Goal: Information Seeking & Learning: Learn about a topic

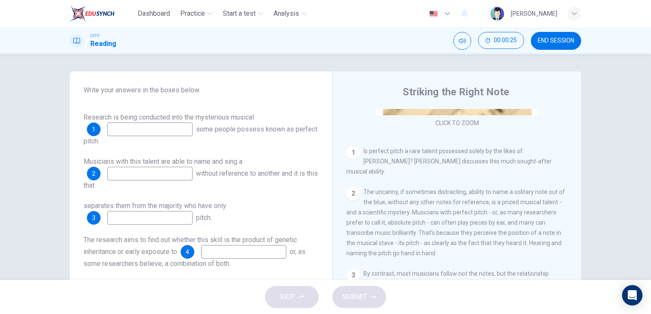
scroll to position [69, 0]
drag, startPoint x: 385, startPoint y: 215, endPoint x: 199, endPoint y: 185, distance: 188.1
click at [199, 185] on div "Questions 1 - 8 Complete the notes below. Use NO MORE THAN TWO WORDS from the R…" at bounding box center [325, 220] width 511 height 296
click at [150, 130] on input at bounding box center [149, 129] width 85 height 14
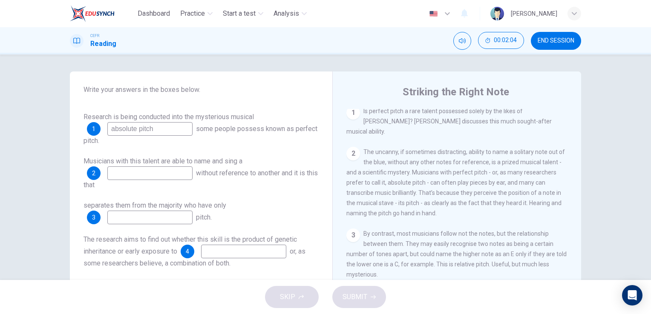
scroll to position [182, 0]
type input "a"
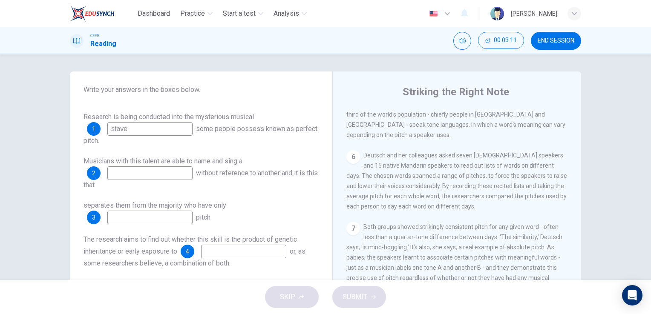
scroll to position [528, 0]
type input "stave"
click at [548, 36] on button "END SESSION" at bounding box center [556, 41] width 50 height 18
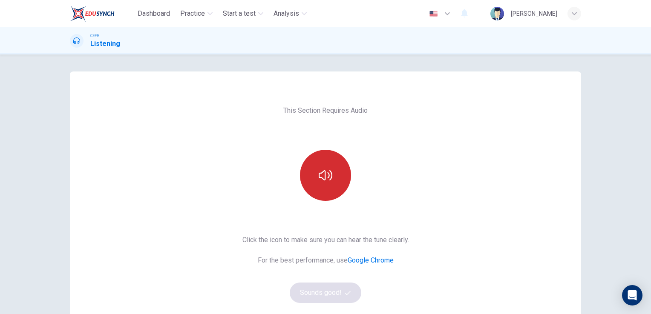
click at [325, 176] on icon "button" at bounding box center [326, 176] width 14 height 14
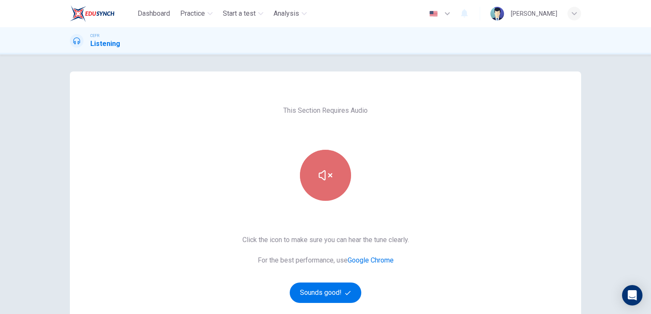
click at [325, 176] on icon "button" at bounding box center [326, 176] width 14 height 14
click at [332, 180] on button "button" at bounding box center [325, 175] width 51 height 51
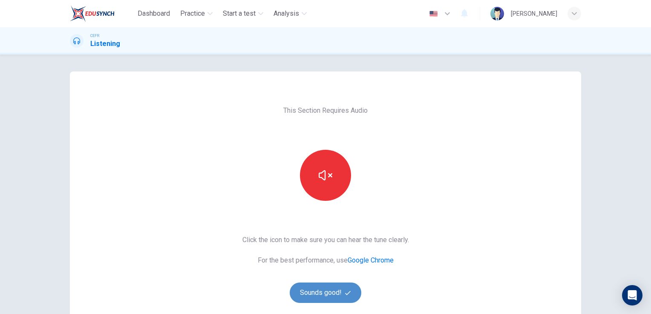
click at [329, 289] on button "Sounds good!" at bounding box center [326, 293] width 72 height 20
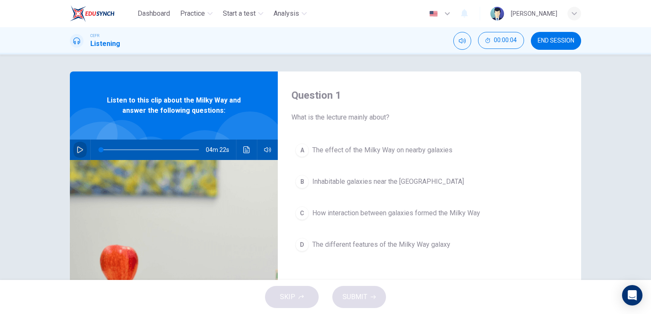
click at [77, 150] on icon "button" at bounding box center [80, 150] width 7 height 7
type input "1"
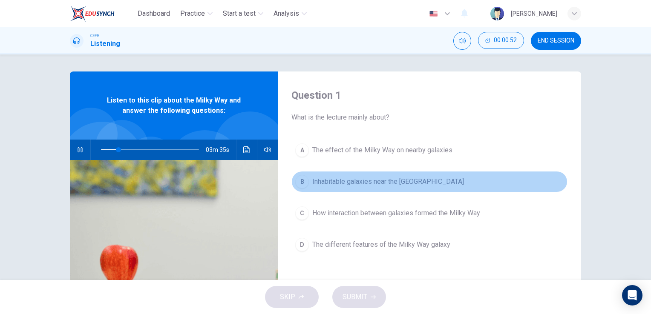
click at [302, 184] on div "B" at bounding box center [302, 182] width 14 height 14
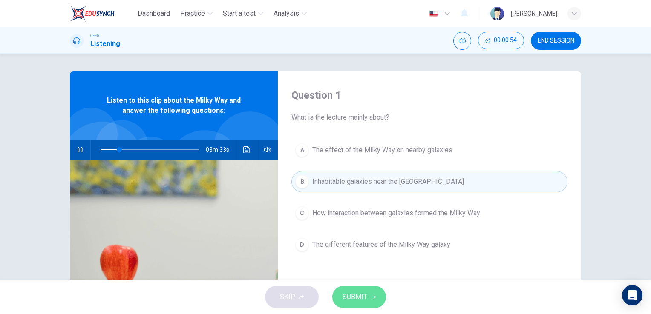
click at [360, 299] on span "SUBMIT" at bounding box center [354, 297] width 25 height 12
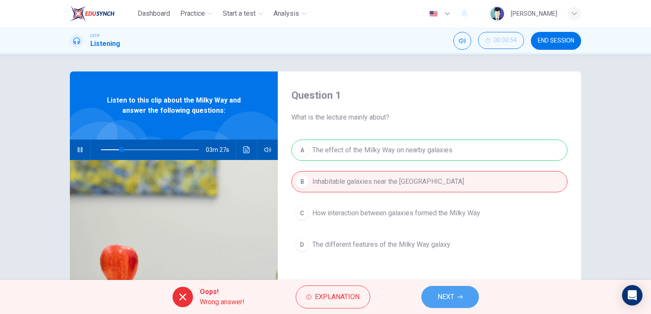
click at [447, 294] on span "NEXT" at bounding box center [445, 297] width 17 height 12
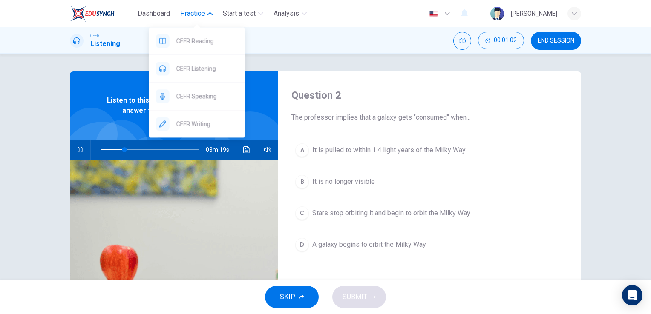
type input "24"
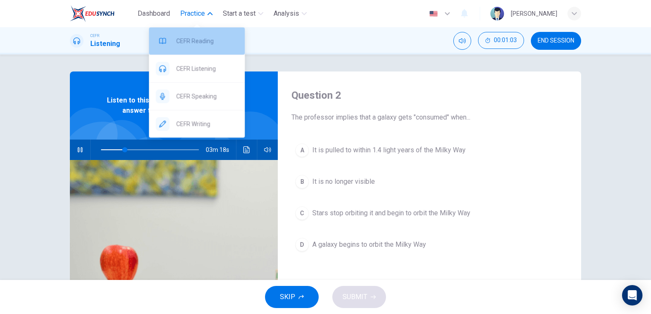
click at [187, 40] on span "CEFR Reading" at bounding box center [207, 41] width 62 height 10
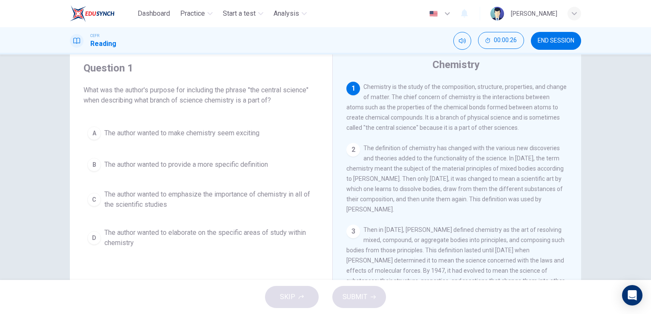
scroll to position [31, 0]
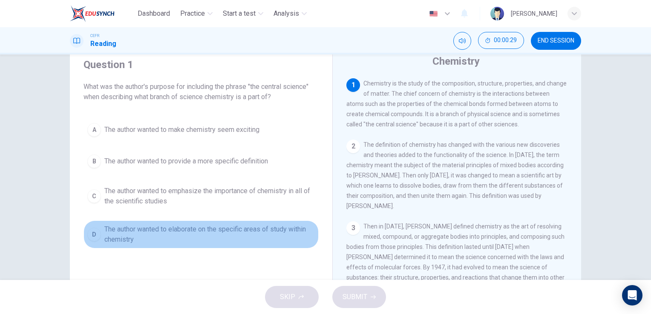
click at [90, 233] on div "D" at bounding box center [94, 235] width 14 height 14
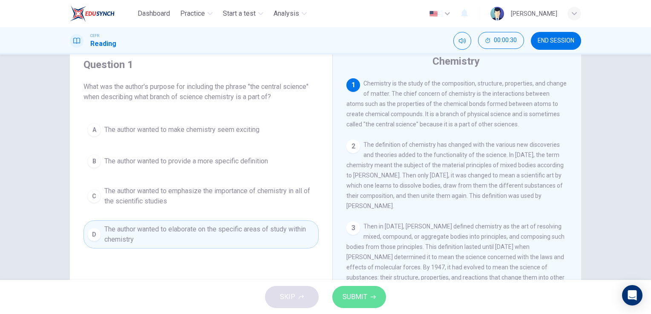
click at [355, 302] on span "SUBMIT" at bounding box center [354, 297] width 25 height 12
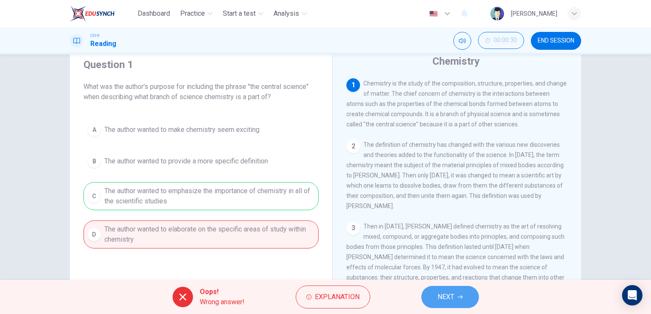
click at [455, 296] on button "NEXT" at bounding box center [449, 297] width 57 height 22
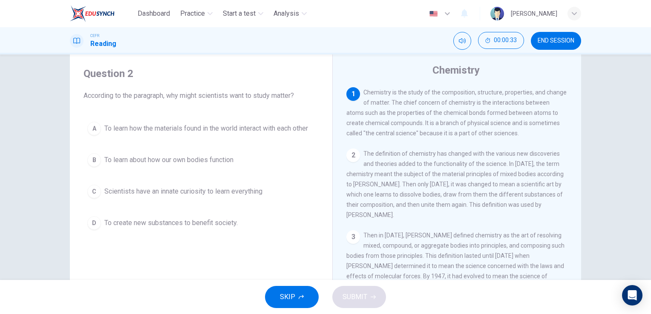
scroll to position [20, 0]
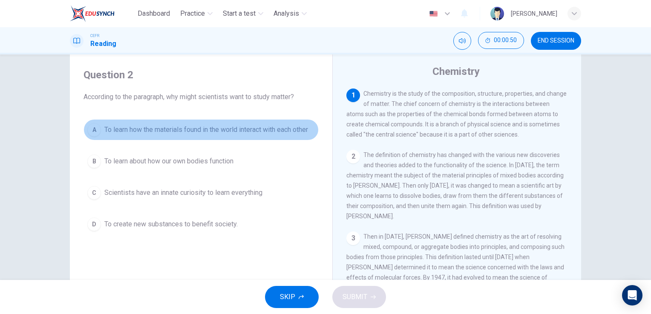
click at [190, 129] on span "To learn how the materials found in the world interact with each other" at bounding box center [206, 130] width 204 height 10
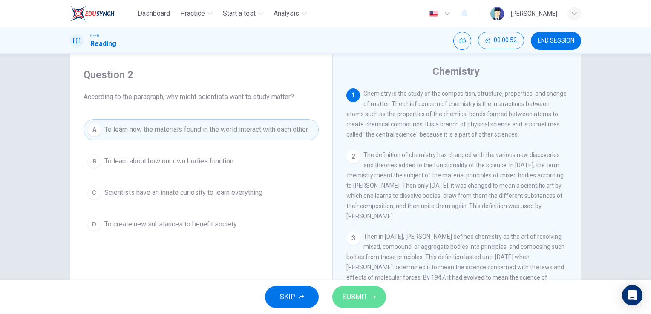
click at [350, 296] on span "SUBMIT" at bounding box center [354, 297] width 25 height 12
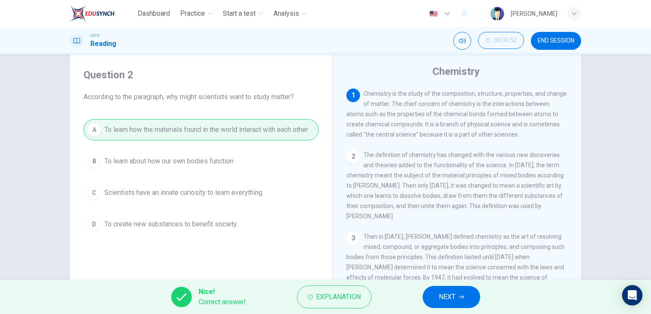
click at [441, 296] on span "NEXT" at bounding box center [447, 297] width 17 height 12
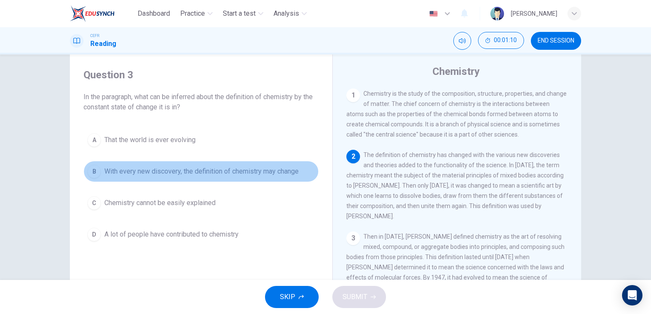
click at [262, 170] on span "With every new discovery, the definition of chemistry may change" at bounding box center [201, 172] width 194 height 10
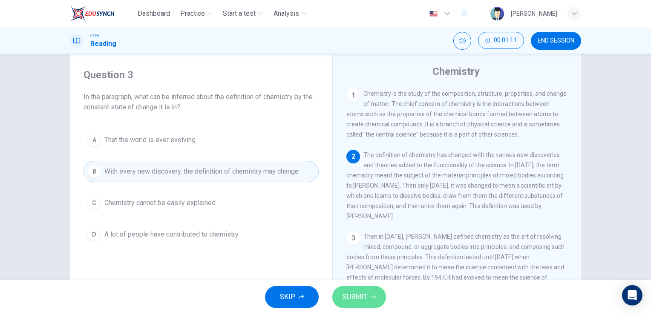
click at [359, 296] on span "SUBMIT" at bounding box center [354, 297] width 25 height 12
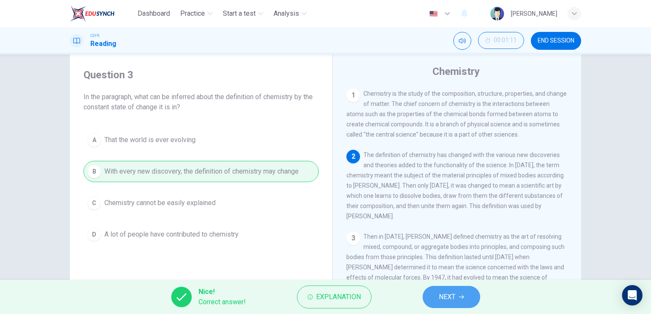
click at [447, 297] on span "NEXT" at bounding box center [447, 297] width 17 height 12
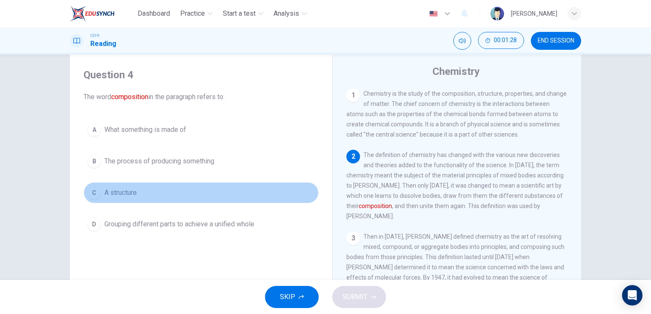
click at [116, 193] on span "A structure" at bounding box center [120, 193] width 32 height 10
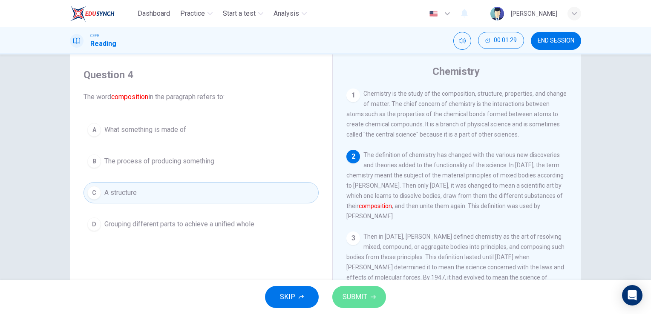
click at [358, 289] on button "SUBMIT" at bounding box center [359, 297] width 54 height 22
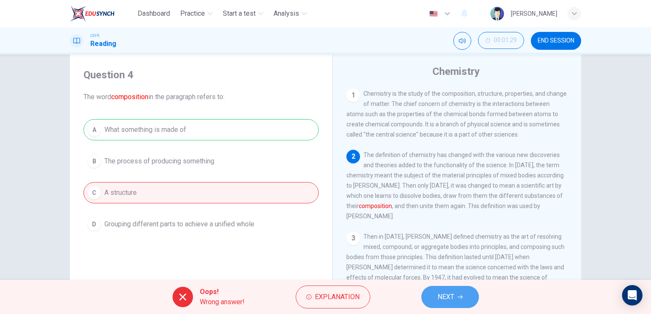
click at [456, 294] on button "NEXT" at bounding box center [449, 297] width 57 height 22
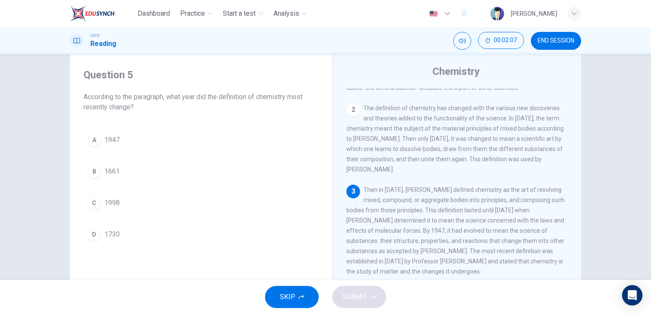
scroll to position [48, 0]
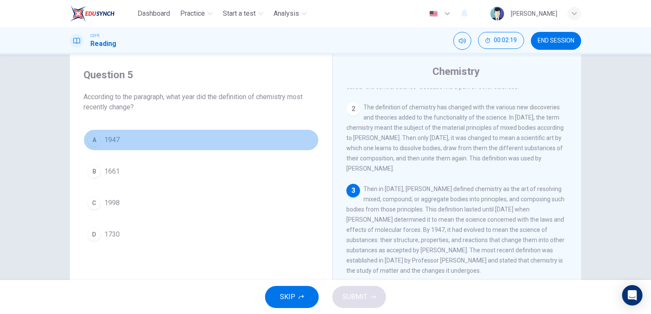
click at [111, 144] on span "1947" at bounding box center [111, 140] width 15 height 10
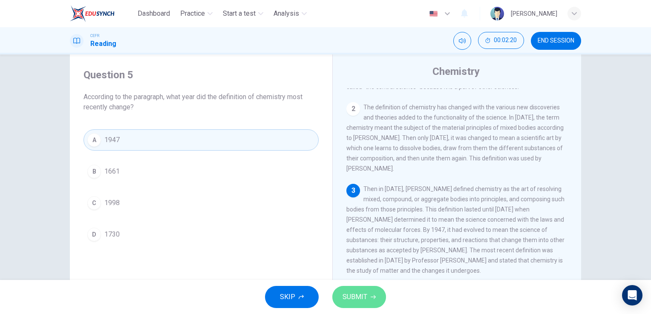
click at [369, 301] on button "SUBMIT" at bounding box center [359, 297] width 54 height 22
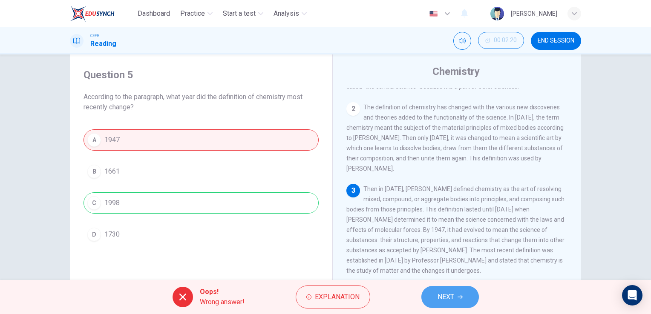
click at [451, 303] on button "NEXT" at bounding box center [449, 297] width 57 height 22
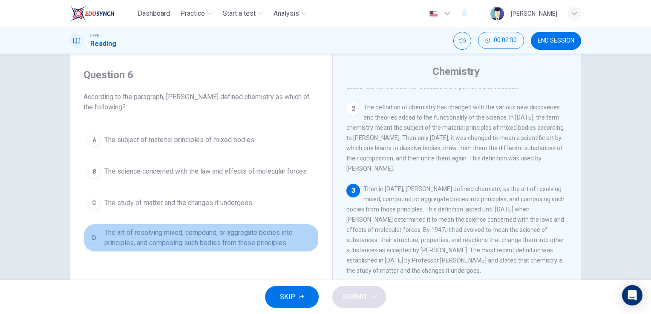
click at [262, 231] on span "The art of resolving mixed, compound, or aggregate bodies into principles, and …" at bounding box center [209, 238] width 210 height 20
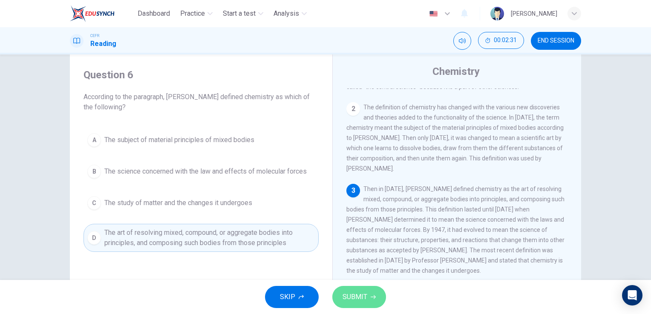
click at [369, 306] on button "SUBMIT" at bounding box center [359, 297] width 54 height 22
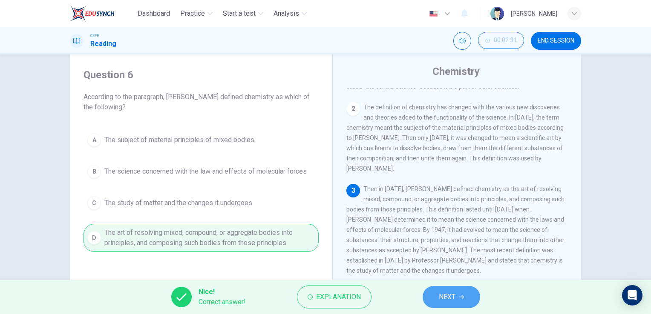
click at [451, 304] on button "NEXT" at bounding box center [451, 297] width 57 height 22
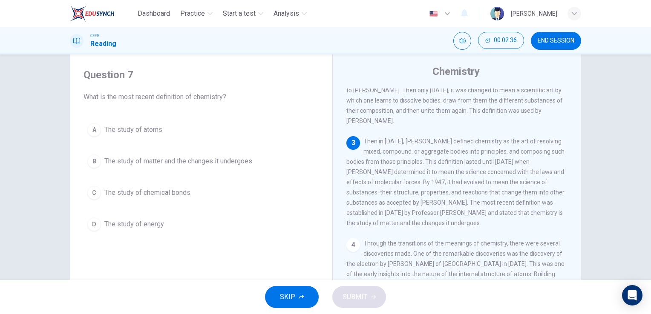
scroll to position [96, 0]
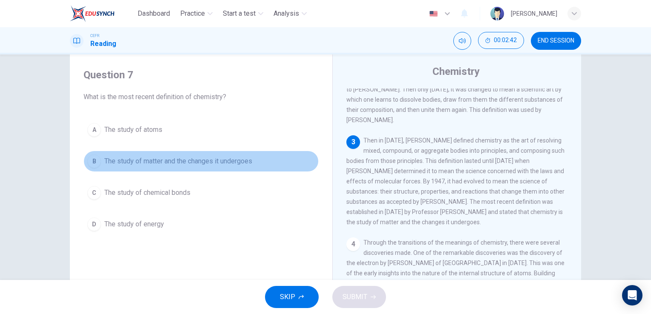
click at [153, 161] on span "The study of matter and the changes it undergoes" at bounding box center [178, 161] width 148 height 10
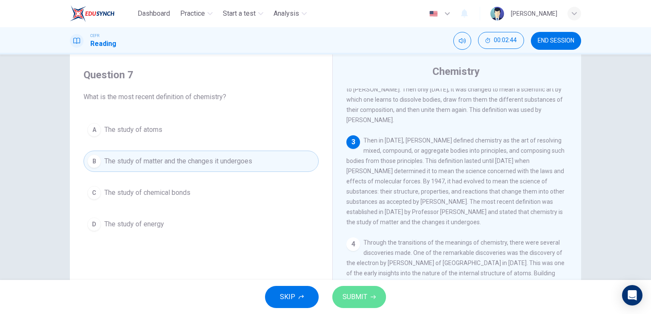
click at [357, 295] on span "SUBMIT" at bounding box center [354, 297] width 25 height 12
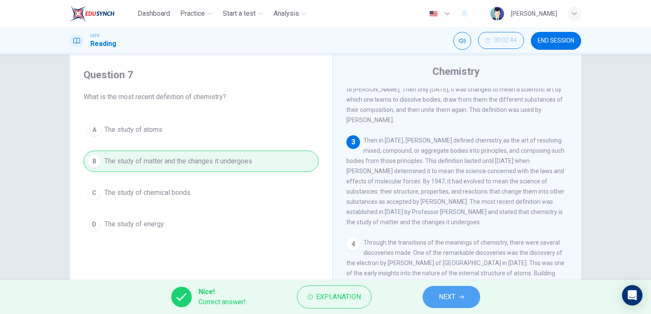
click at [448, 300] on span "NEXT" at bounding box center [447, 297] width 17 height 12
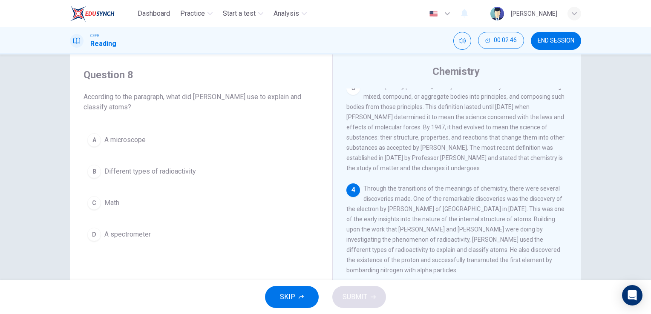
scroll to position [162, 0]
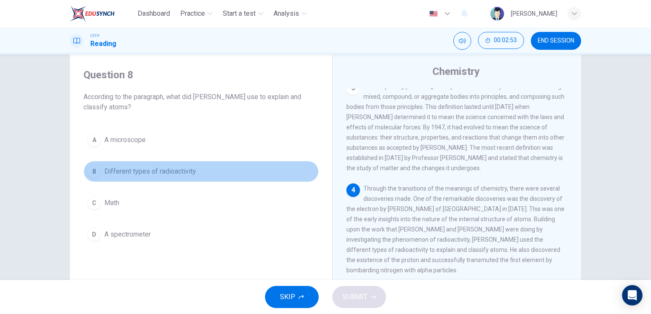
click at [166, 172] on span "Different types of radioactivity" at bounding box center [150, 172] width 92 height 10
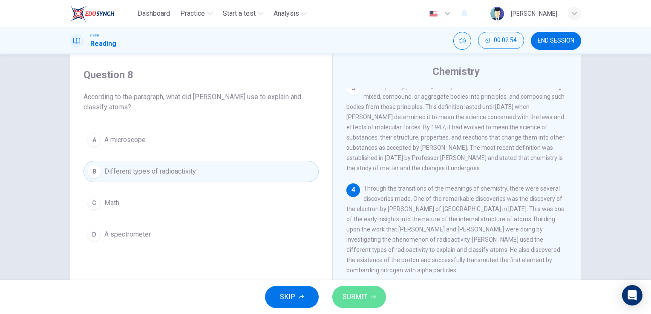
click at [370, 301] on button "SUBMIT" at bounding box center [359, 297] width 54 height 22
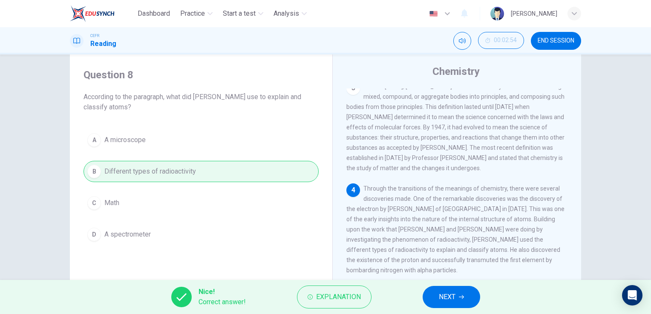
click at [440, 304] on button "NEXT" at bounding box center [451, 297] width 57 height 22
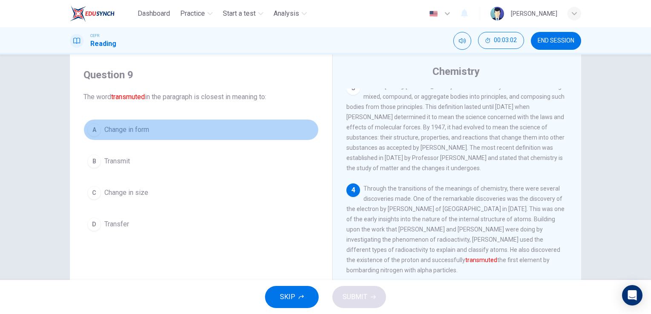
click at [122, 125] on span "Change in form" at bounding box center [126, 130] width 45 height 10
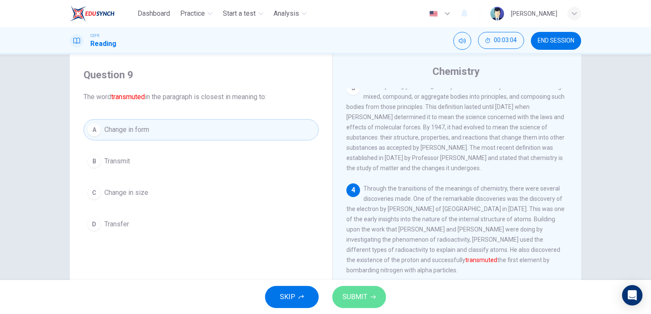
click at [358, 296] on span "SUBMIT" at bounding box center [354, 297] width 25 height 12
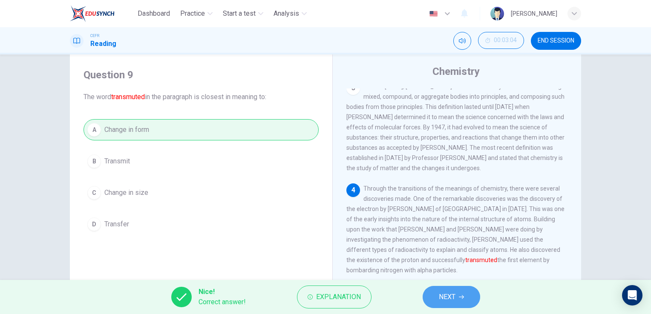
click at [461, 299] on icon "button" at bounding box center [461, 297] width 5 height 5
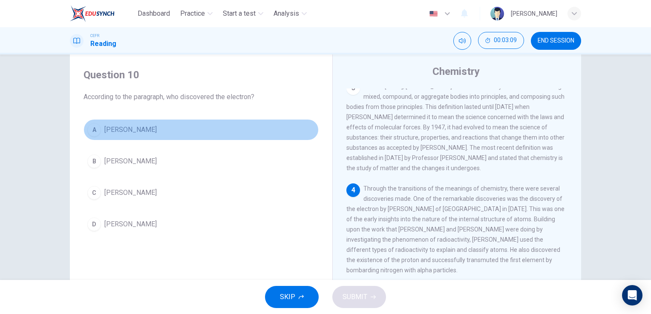
click at [116, 125] on span "JJ Thomson" at bounding box center [130, 130] width 52 height 10
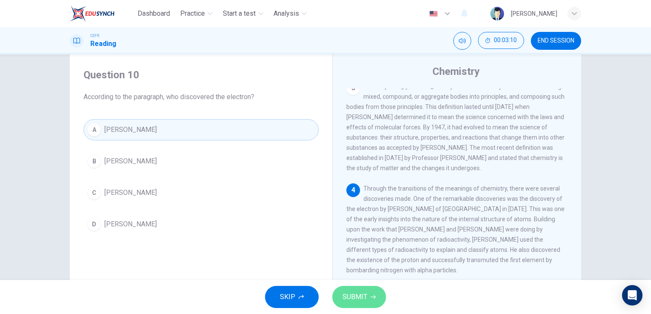
click at [358, 300] on span "SUBMIT" at bounding box center [354, 297] width 25 height 12
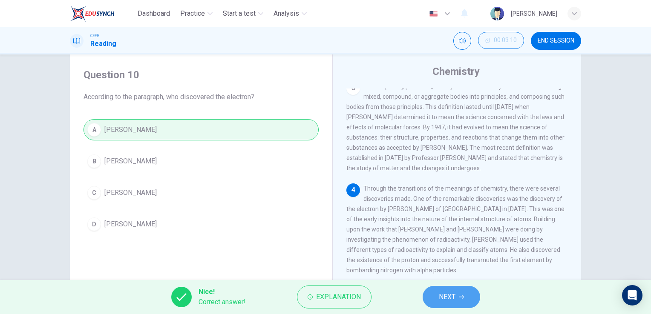
click at [469, 293] on button "NEXT" at bounding box center [451, 297] width 57 height 22
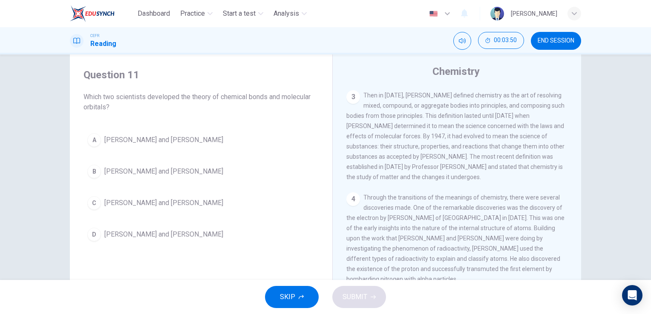
scroll to position [141, 0]
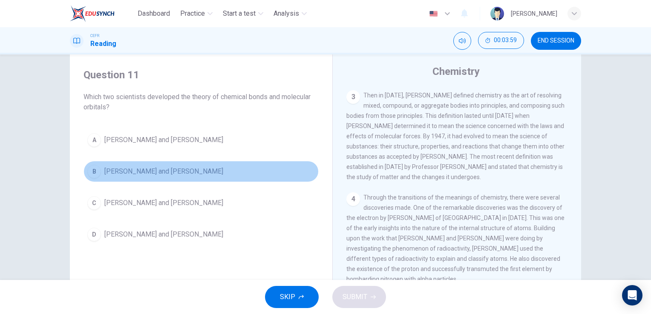
click at [179, 171] on span "Georg Stahl and Jean-Baptiste Dumas" at bounding box center [163, 172] width 119 height 10
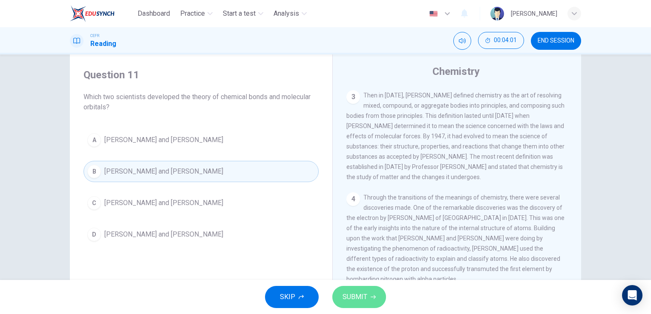
click at [372, 299] on icon "button" at bounding box center [373, 297] width 5 height 5
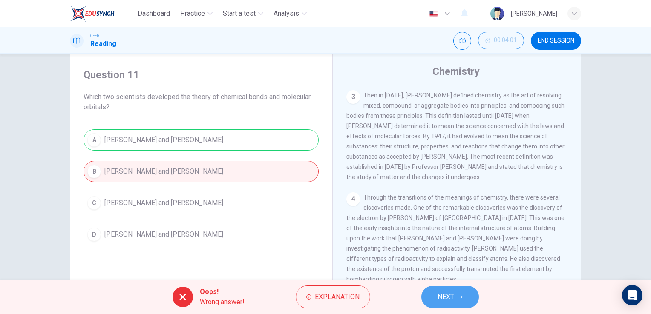
click at [441, 299] on span "NEXT" at bounding box center [445, 297] width 17 height 12
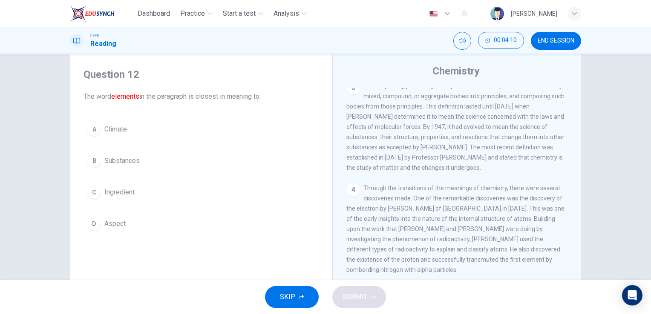
scroll to position [20, 0]
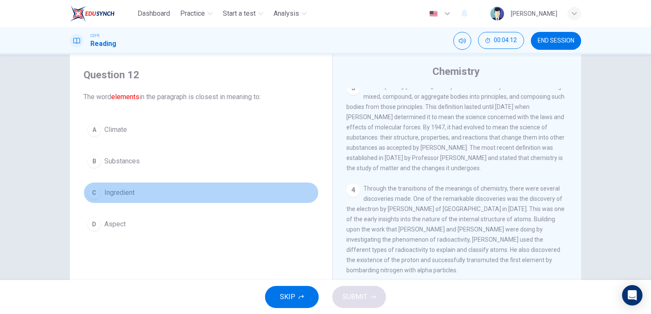
click at [99, 189] on button "C Ingredient" at bounding box center [200, 192] width 235 height 21
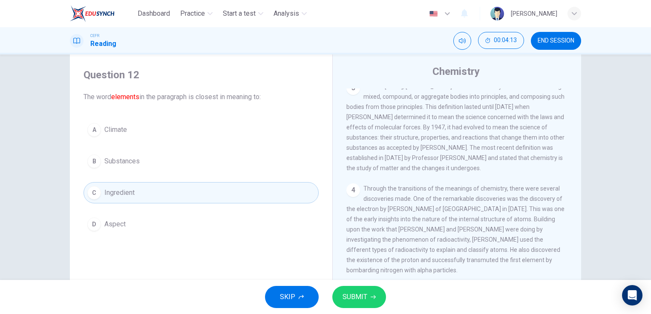
click at [355, 299] on span "SUBMIT" at bounding box center [354, 297] width 25 height 12
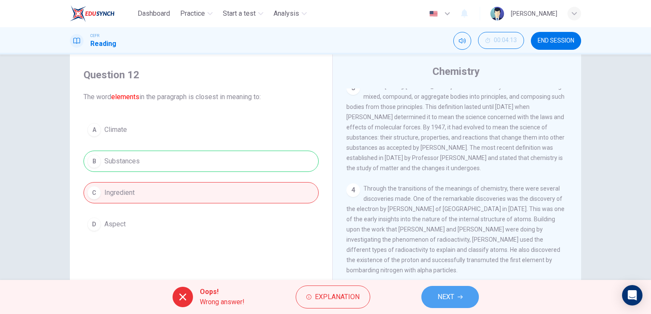
click at [473, 295] on button "NEXT" at bounding box center [449, 297] width 57 height 22
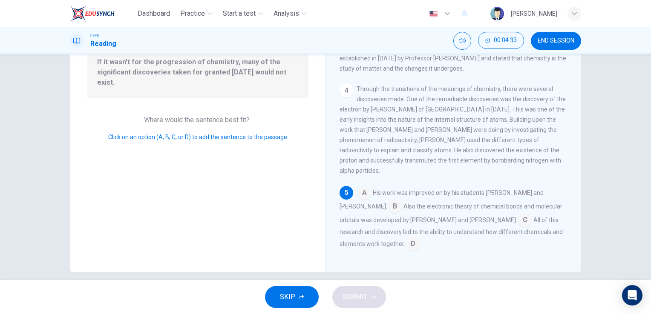
scroll to position [177, 0]
click at [406, 238] on input at bounding box center [413, 243] width 14 height 14
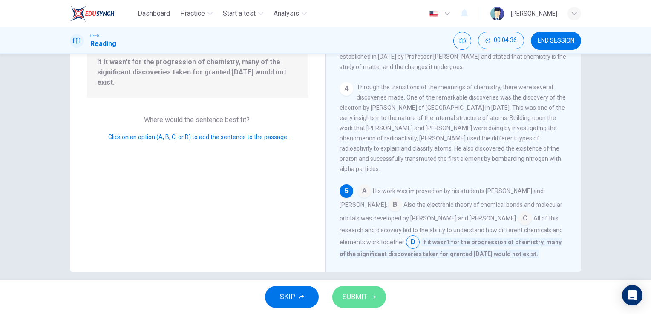
click at [357, 302] on span "SUBMIT" at bounding box center [354, 297] width 25 height 12
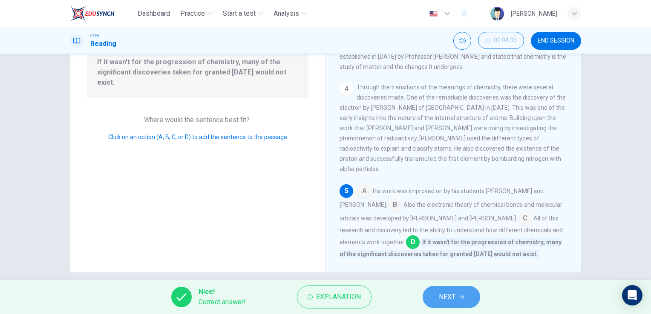
click at [443, 300] on span "NEXT" at bounding box center [447, 297] width 17 height 12
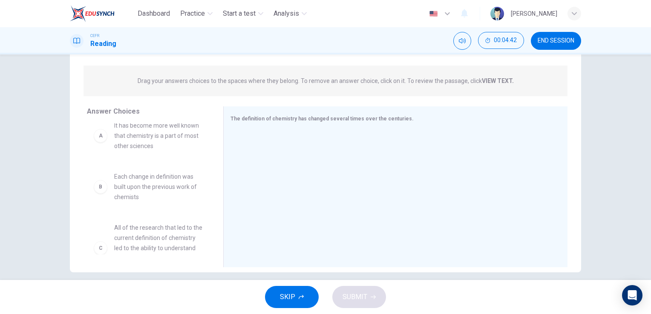
scroll to position [10, 0]
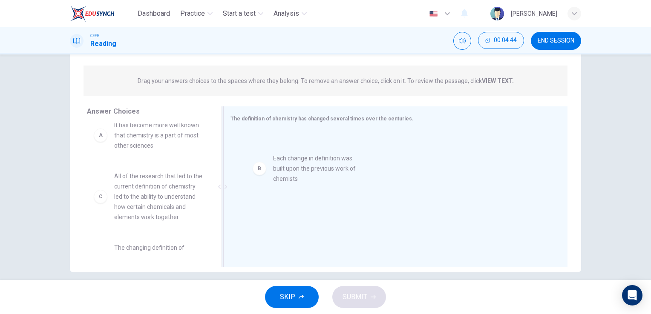
drag, startPoint x: 156, startPoint y: 187, endPoint x: 331, endPoint y: 164, distance: 175.7
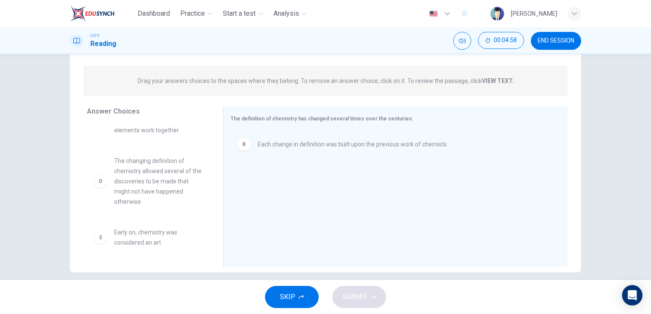
scroll to position [98, 0]
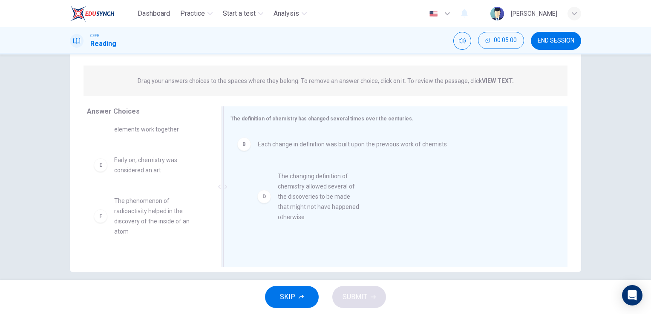
drag, startPoint x: 147, startPoint y: 192, endPoint x: 337, endPoint y: 195, distance: 190.0
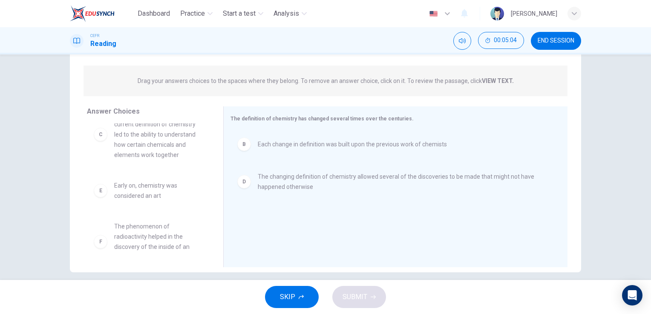
scroll to position [72, 0]
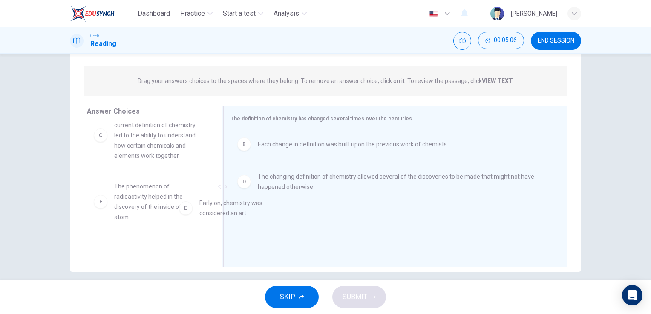
drag, startPoint x: 143, startPoint y: 202, endPoint x: 311, endPoint y: 214, distance: 168.7
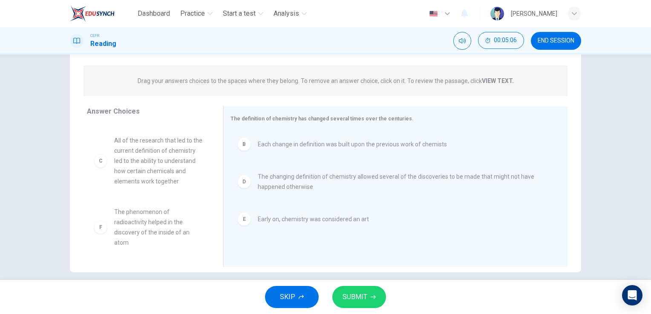
scroll to position [56, 0]
click at [352, 290] on button "SUBMIT" at bounding box center [359, 297] width 54 height 22
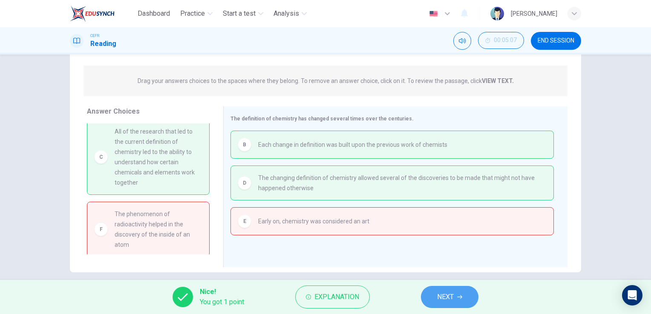
click at [437, 302] on span "NEXT" at bounding box center [445, 297] width 17 height 12
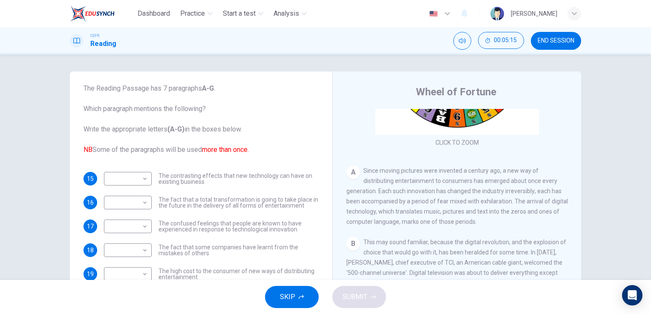
scroll to position [31, 0]
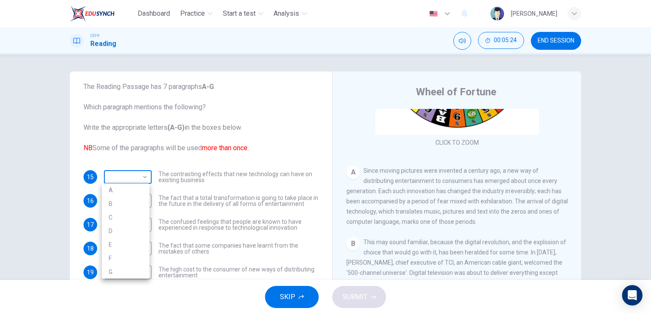
click at [146, 177] on body "Dashboard Practice Start a test Analysis English en ​ UMMI AMIRAH FARIHAH BINTI…" at bounding box center [325, 157] width 651 height 314
click at [143, 177] on div at bounding box center [325, 157] width 651 height 314
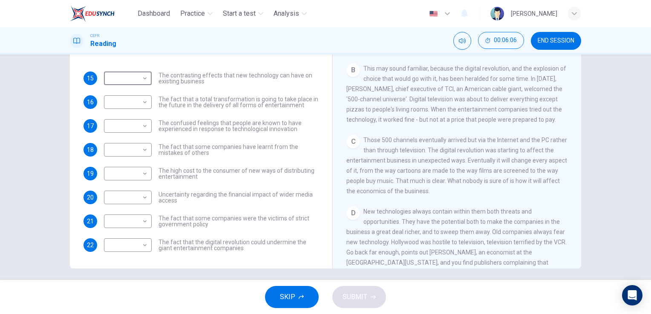
scroll to position [104, 0]
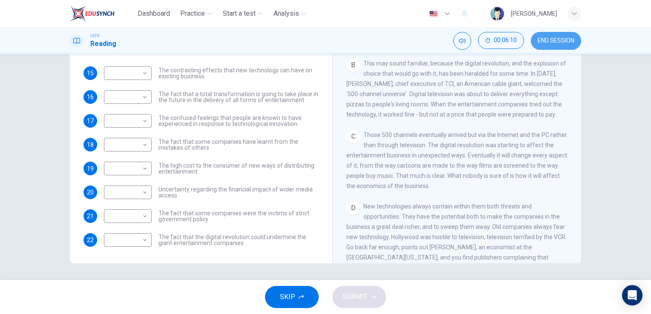
click at [561, 42] on span "END SESSION" at bounding box center [555, 40] width 37 height 7
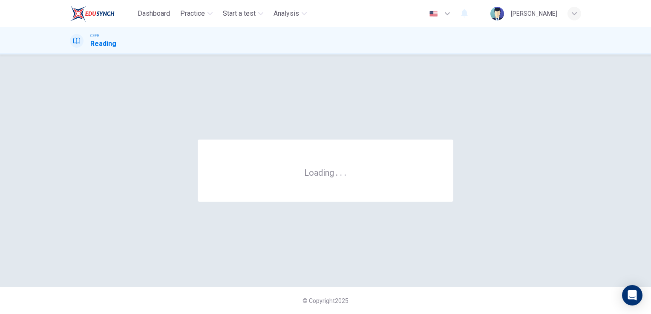
scroll to position [0, 0]
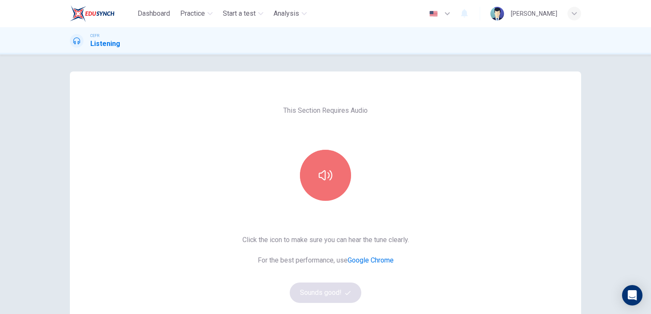
click at [329, 162] on button "button" at bounding box center [325, 175] width 51 height 51
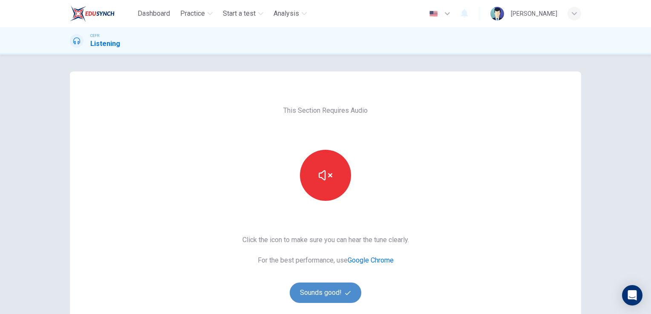
click at [329, 293] on button "Sounds good!" at bounding box center [326, 293] width 72 height 20
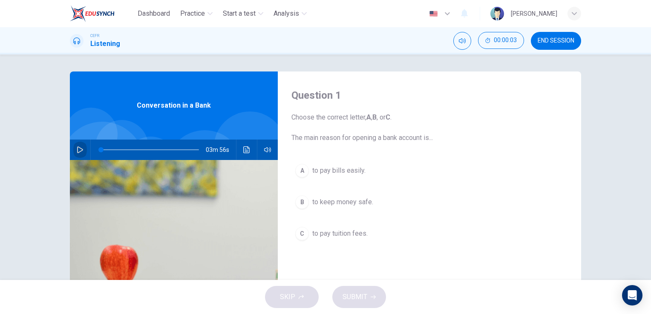
click at [73, 152] on button "button" at bounding box center [80, 150] width 14 height 20
type input "2"
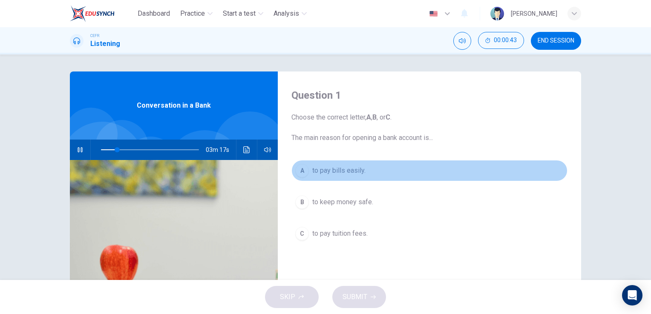
click at [300, 175] on div "A" at bounding box center [302, 171] width 14 height 14
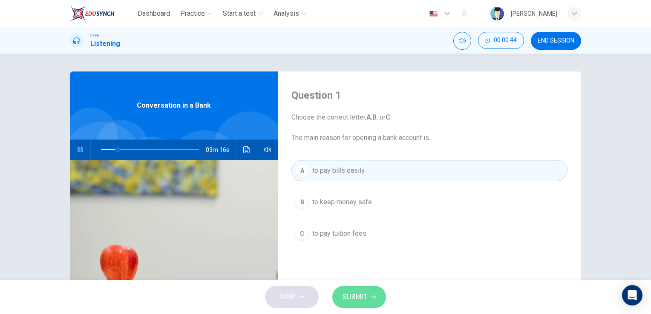
click at [354, 304] on button "SUBMIT" at bounding box center [359, 297] width 54 height 22
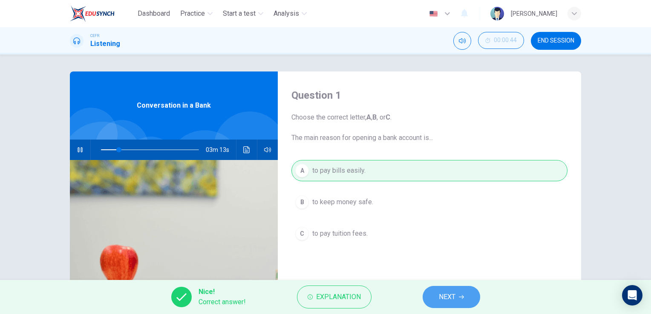
click at [448, 296] on span "NEXT" at bounding box center [447, 297] width 17 height 12
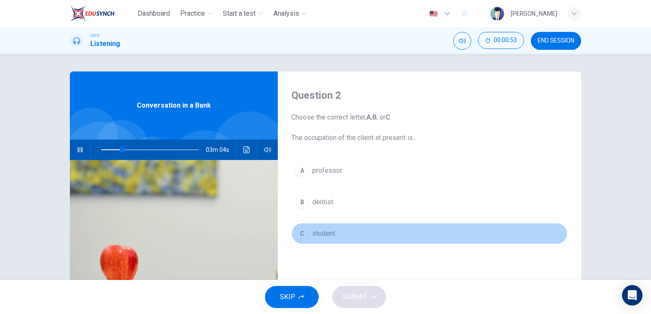
click at [299, 234] on div "C" at bounding box center [302, 234] width 14 height 14
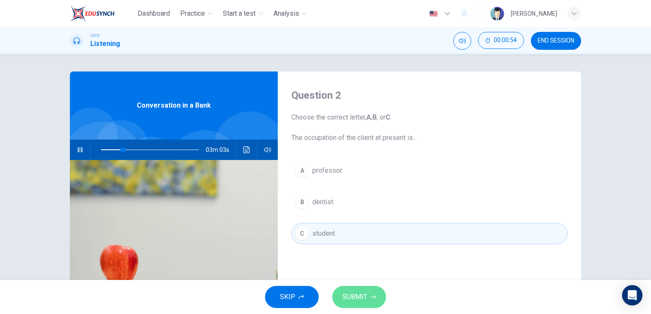
click at [360, 296] on span "SUBMIT" at bounding box center [354, 297] width 25 height 12
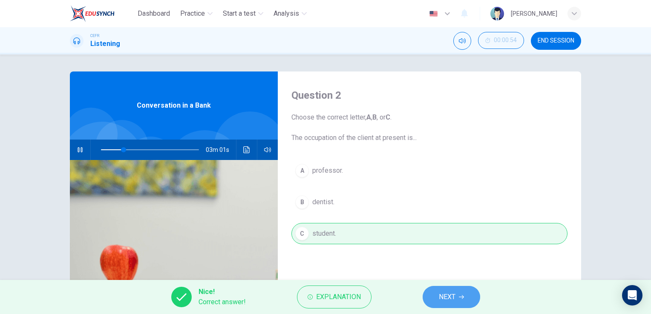
click at [451, 302] on span "NEXT" at bounding box center [447, 297] width 17 height 12
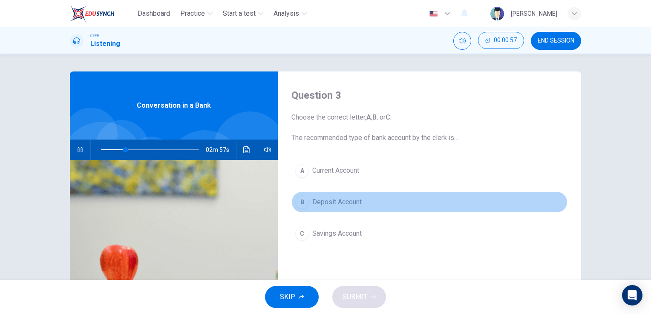
click at [301, 201] on div "B" at bounding box center [302, 202] width 14 height 14
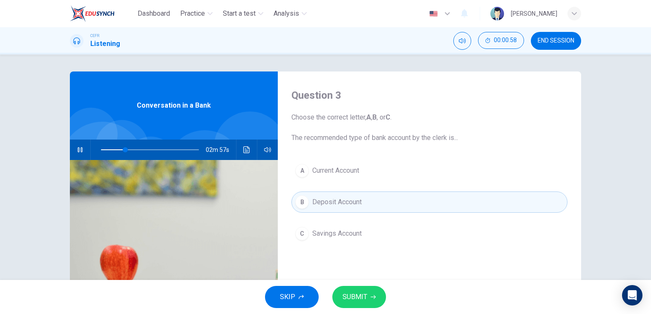
click at [366, 303] on button "SUBMIT" at bounding box center [359, 297] width 54 height 22
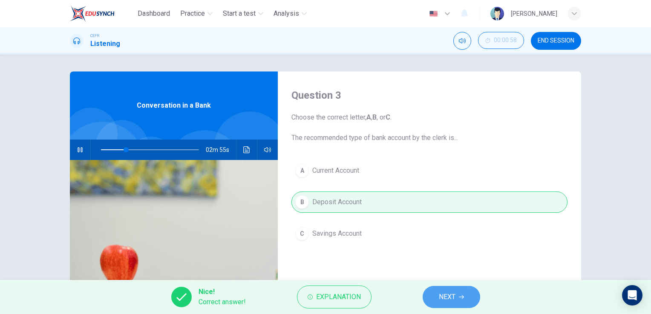
click at [446, 302] on span "NEXT" at bounding box center [447, 297] width 17 height 12
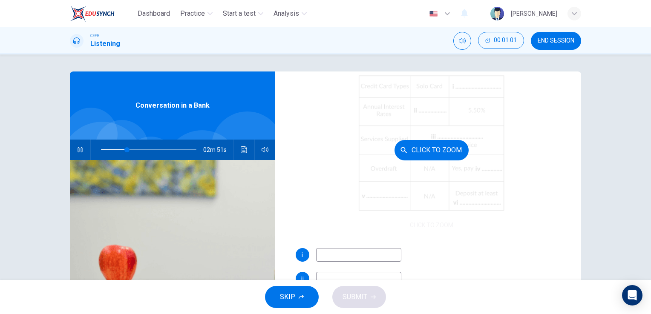
scroll to position [92, 0]
click at [409, 150] on button "Click to Zoom" at bounding box center [431, 150] width 74 height 20
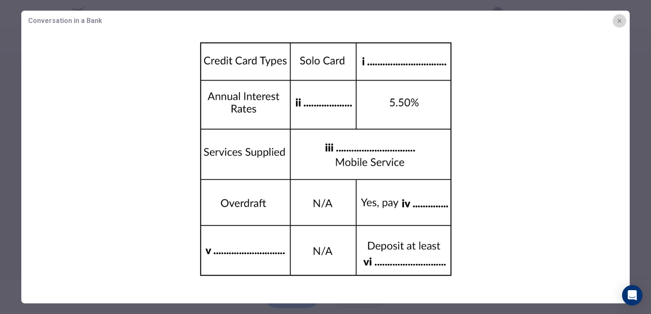
click at [616, 22] on icon "button" at bounding box center [619, 20] width 7 height 7
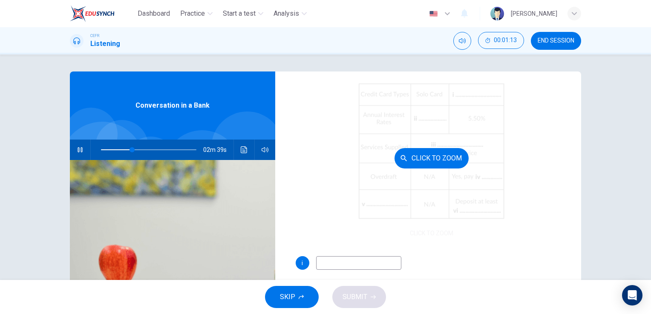
scroll to position [85, 0]
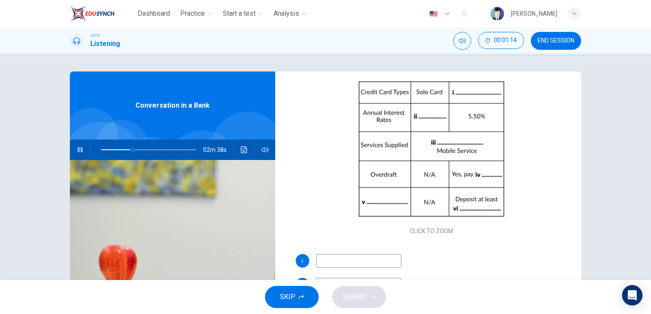
click at [335, 259] on input at bounding box center [358, 261] width 85 height 14
type input "36"
type input "maste"
type input "36"
type input "master card"
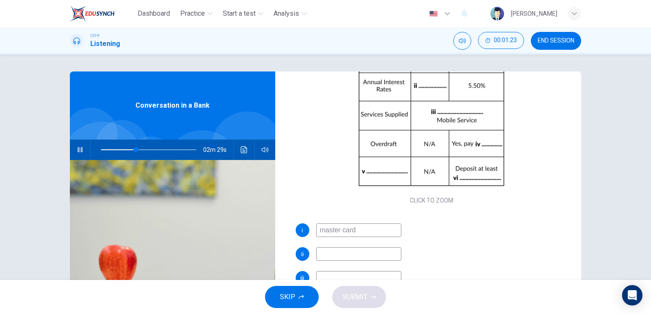
scroll to position [121, 0]
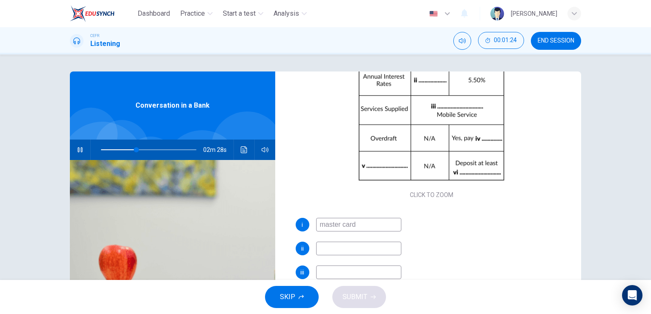
type input "38"
type input "master card"
click at [327, 250] on input at bounding box center [358, 249] width 85 height 14
type input "46"
type input "2.5"
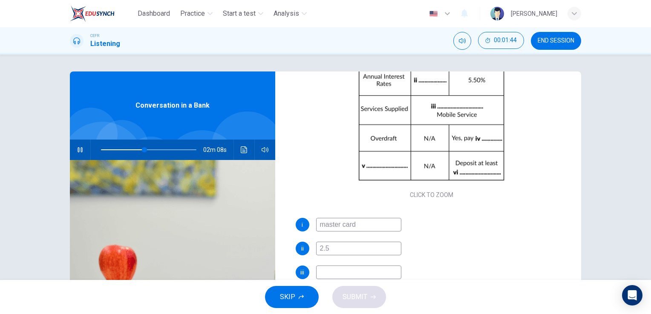
type input "46"
type input "2.50"
type input "48"
type input "2.50%"
type input "49"
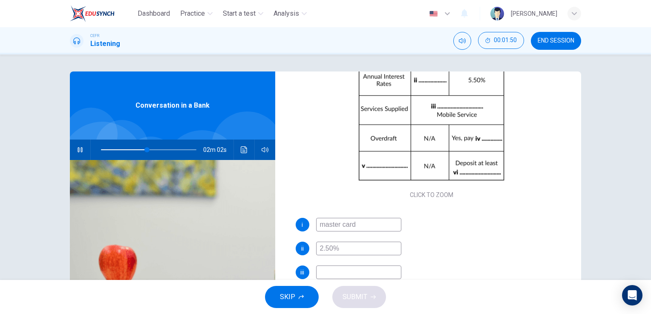
type input "2.50%"
click at [334, 272] on input at bounding box center [358, 273] width 85 height 14
type input "53"
type input "i"
type input "53"
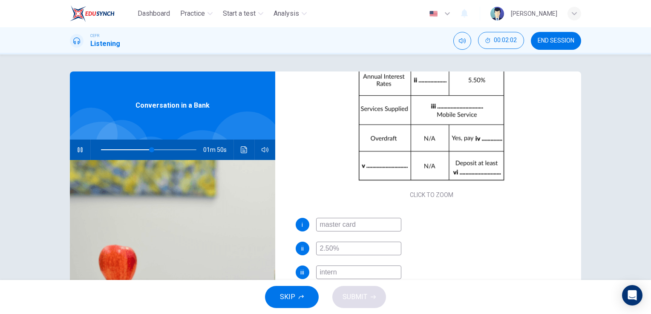
type input "interne"
type input "53"
type input "internet"
type input "54"
type input "internet serv"
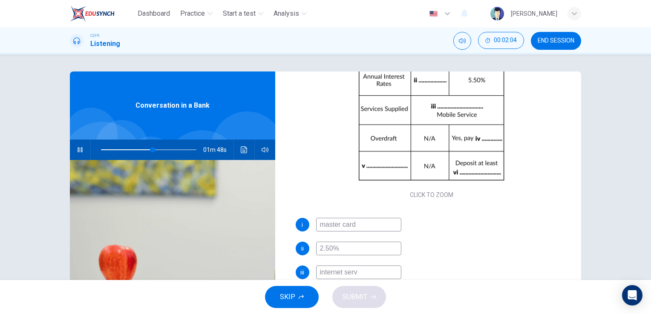
type input "54"
type input "internet service"
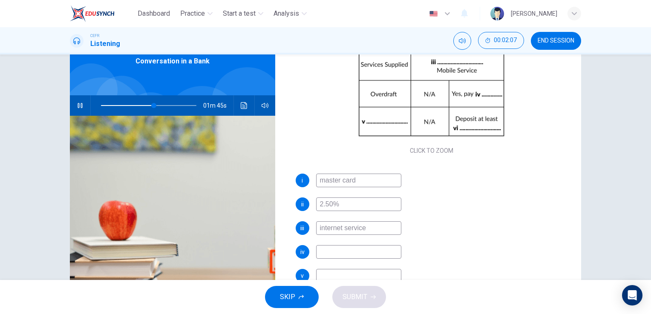
scroll to position [44, 0]
type input "56"
type input "internet service"
click at [337, 251] on input at bounding box center [358, 253] width 85 height 14
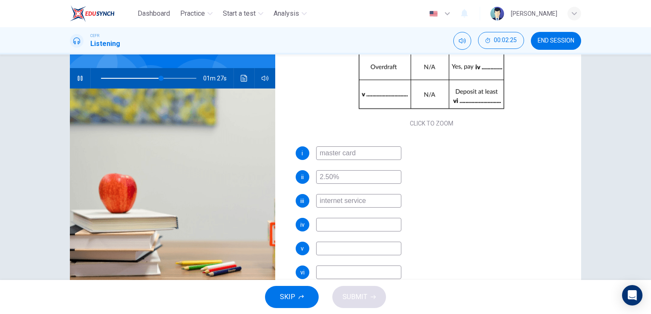
scroll to position [72, 0]
type input "66"
type input "char"
type input "67"
type input "charge"
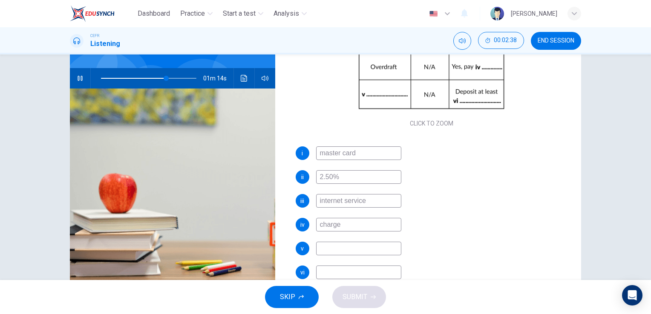
type input "69"
type input "charge"
click at [339, 251] on input at bounding box center [358, 249] width 85 height 14
type input "71"
click at [348, 220] on input "charge" at bounding box center [358, 225] width 85 height 14
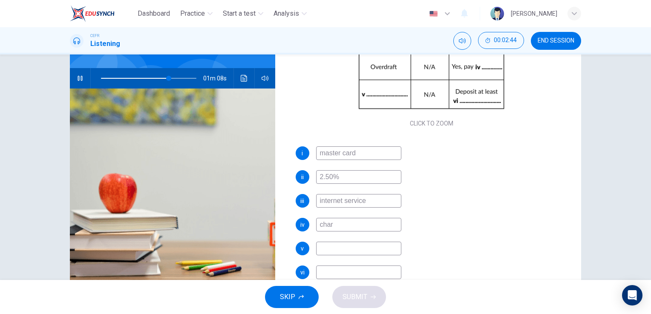
type input "cha"
type input "71"
type input "c"
type input "72"
type input "2"
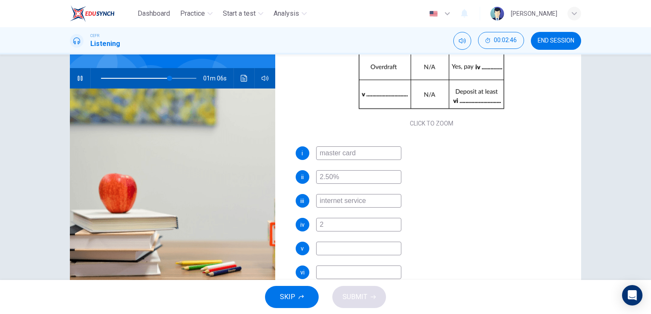
type input "72"
type input "2&"
type input "73"
type input "2"
type input "74"
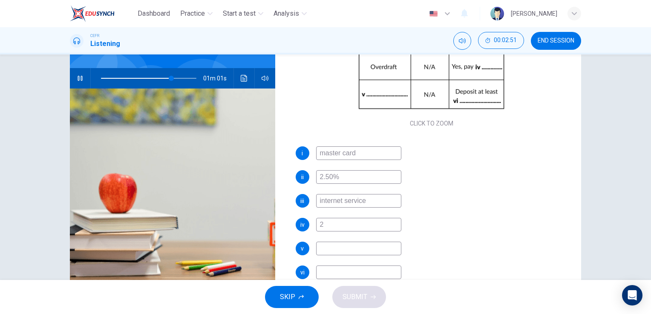
type input "2%"
type input "75"
type input "2%"
click at [339, 247] on input at bounding box center [358, 249] width 85 height 14
click at [343, 274] on input at bounding box center [358, 273] width 85 height 14
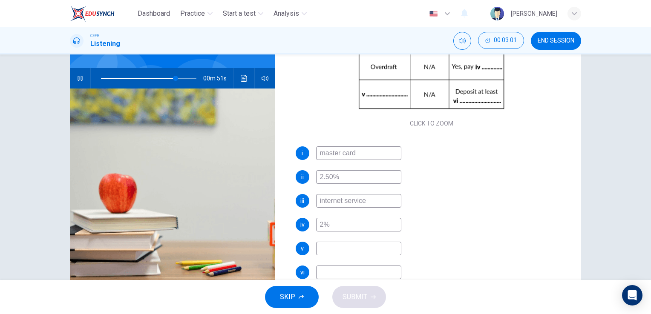
type input "79"
type input "5"
type input "79"
type input "50"
type input "80"
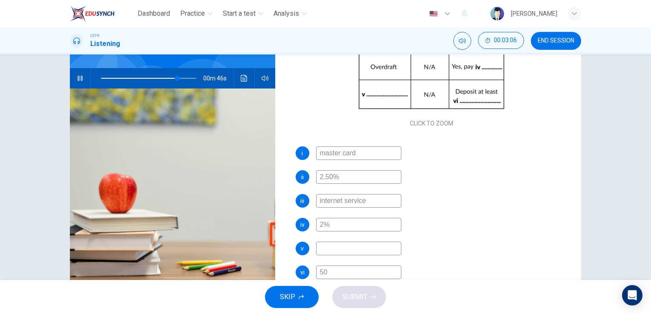
type input "500"
type input "81"
type input "50000"
type input "81"
type input "50000"
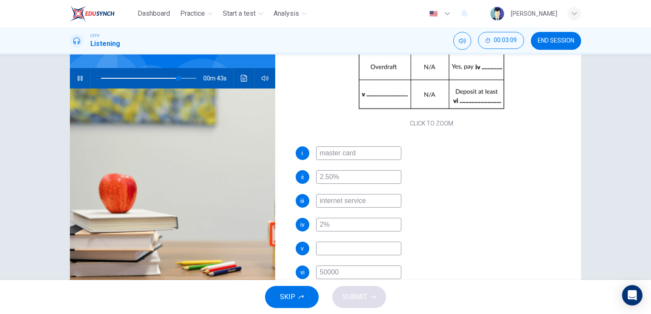
click at [349, 250] on input at bounding box center [358, 249] width 85 height 14
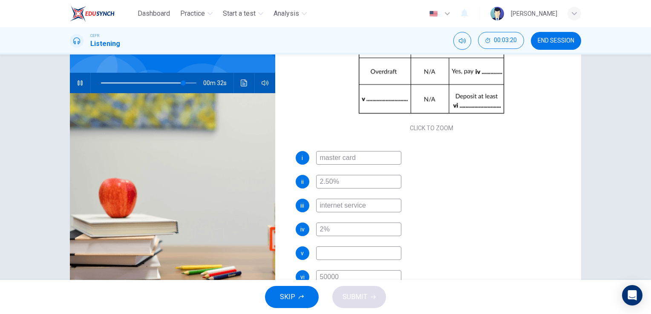
scroll to position [76, 0]
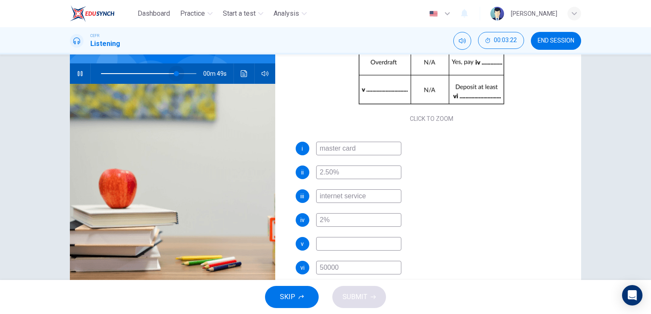
drag, startPoint x: 178, startPoint y: 72, endPoint x: 170, endPoint y: 72, distance: 7.7
click at [174, 72] on span at bounding box center [176, 73] width 5 height 5
click at [341, 248] on input at bounding box center [358, 244] width 85 height 14
type input "78"
type input "li"
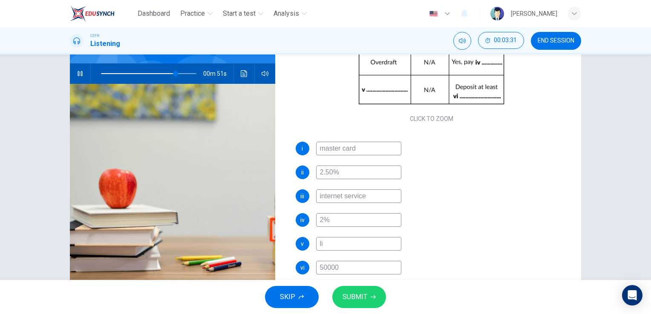
type input "78"
type input "lim"
type input "78"
type input "limi"
type input "78"
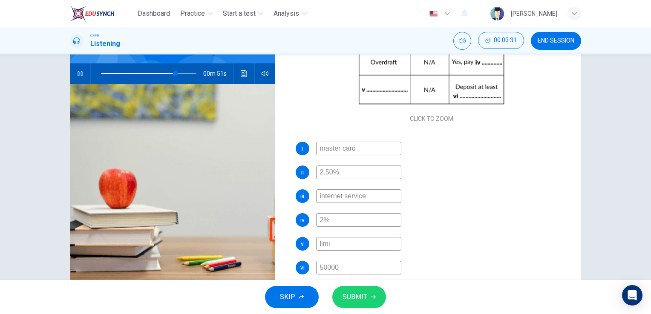
type input "limit"
type input "79"
type input "limit"
click at [366, 298] on button "SUBMIT" at bounding box center [359, 297] width 54 height 22
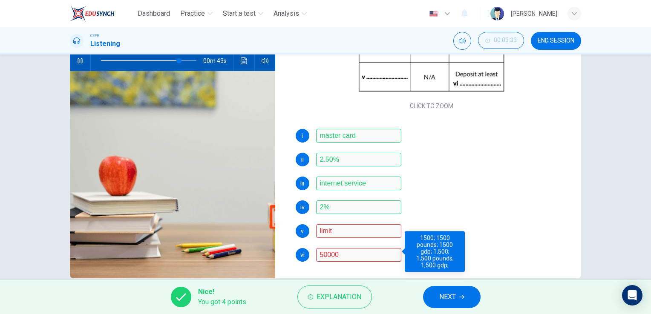
scroll to position [92, 0]
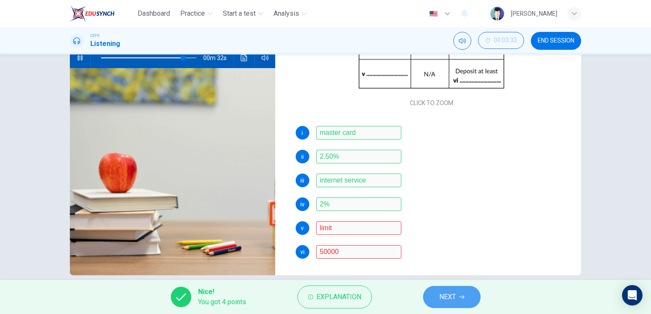
click at [448, 303] on button "NEXT" at bounding box center [451, 297] width 57 height 22
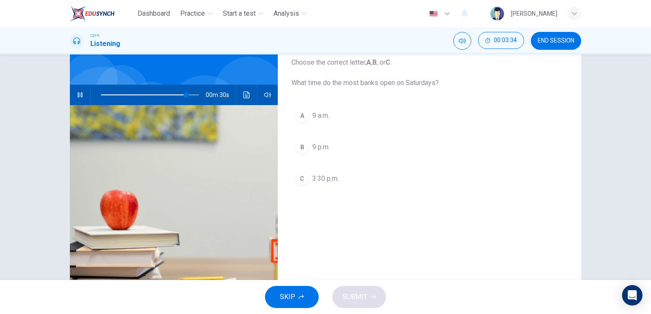
scroll to position [53, 0]
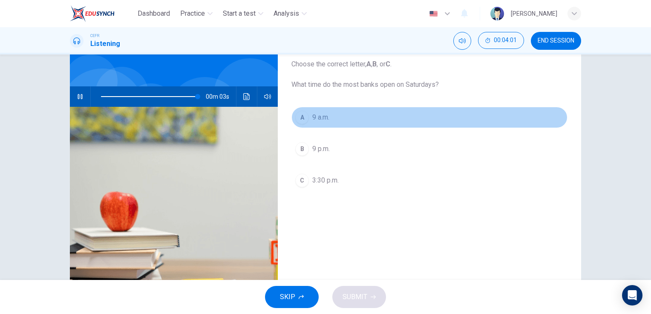
click at [300, 117] on div "A" at bounding box center [302, 118] width 14 height 14
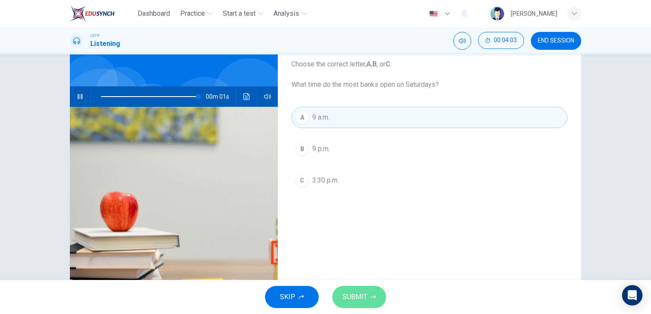
click at [352, 289] on button "SUBMIT" at bounding box center [359, 297] width 54 height 22
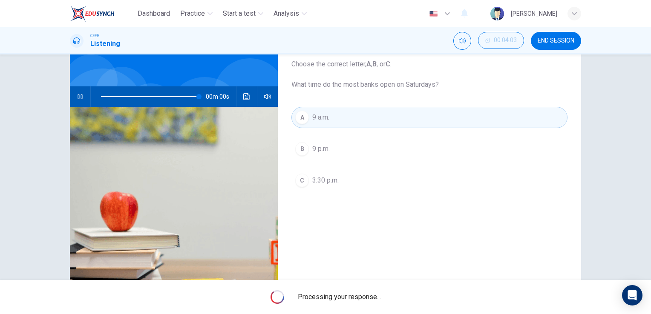
type input "0"
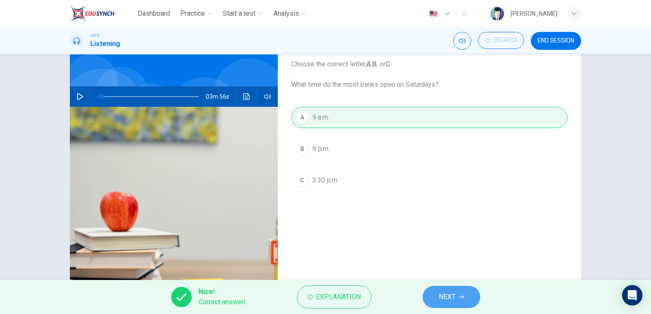
click at [450, 306] on button "NEXT" at bounding box center [451, 297] width 57 height 22
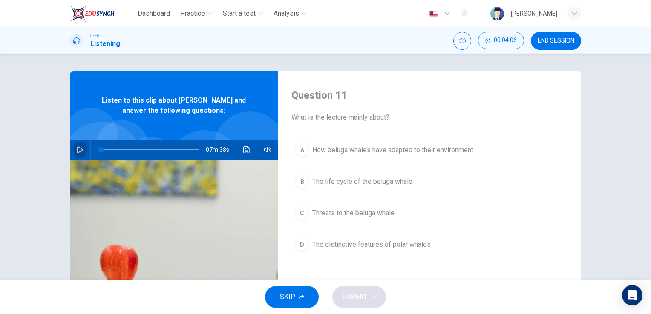
click at [77, 147] on icon "button" at bounding box center [80, 150] width 7 height 7
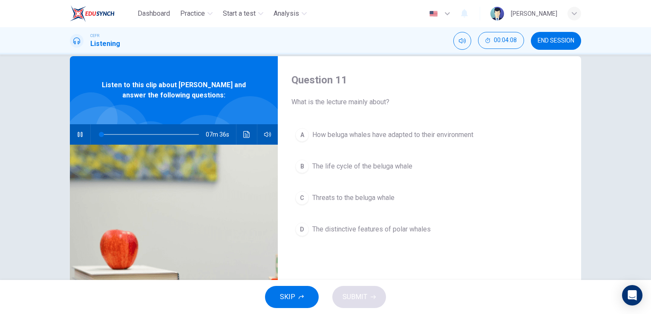
scroll to position [18, 0]
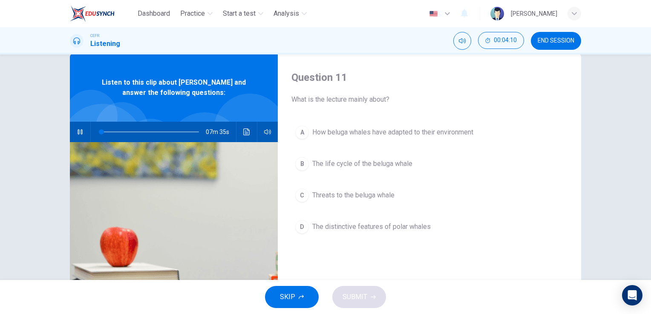
type input "1"
click at [299, 162] on div "B" at bounding box center [302, 164] width 14 height 14
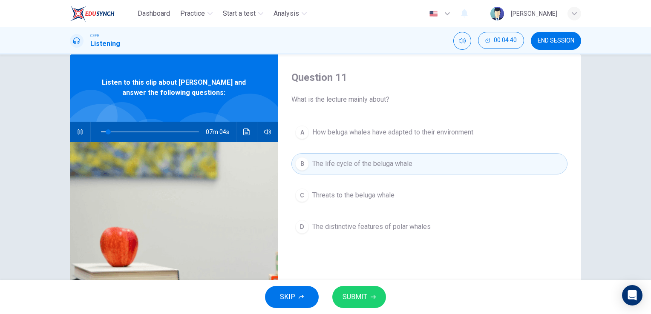
click at [368, 297] on button "SUBMIT" at bounding box center [359, 297] width 54 height 22
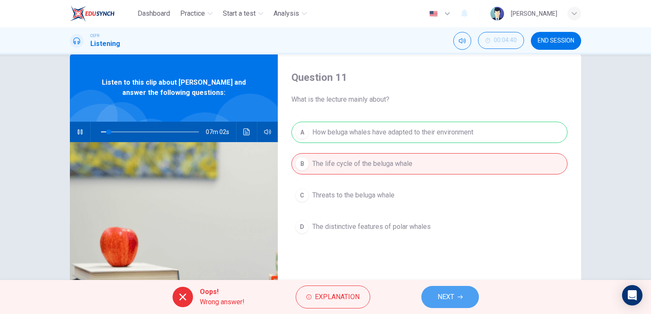
click at [442, 296] on span "NEXT" at bounding box center [445, 297] width 17 height 12
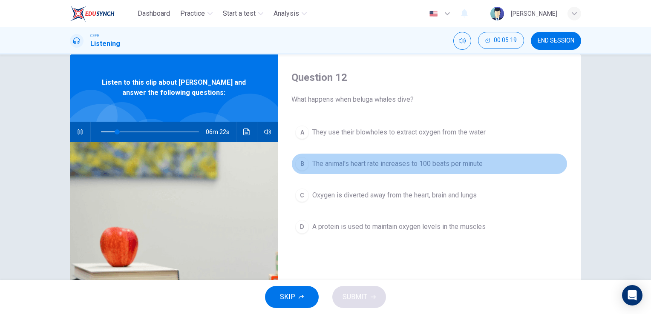
click at [325, 165] on span "The animal's heart rate increases to 100 beats per minute" at bounding box center [397, 164] width 170 height 10
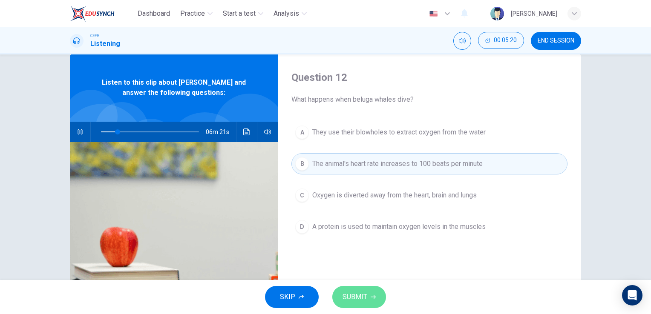
click at [363, 295] on span "SUBMIT" at bounding box center [354, 297] width 25 height 12
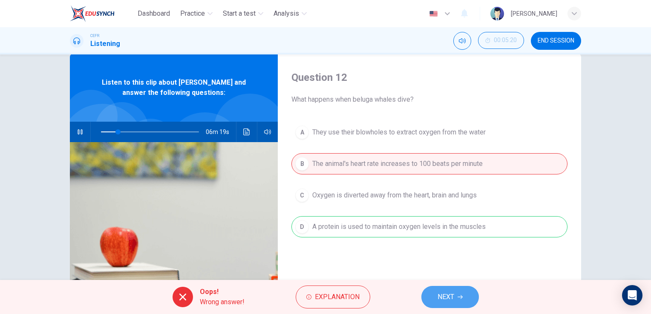
click at [443, 296] on span "NEXT" at bounding box center [445, 297] width 17 height 12
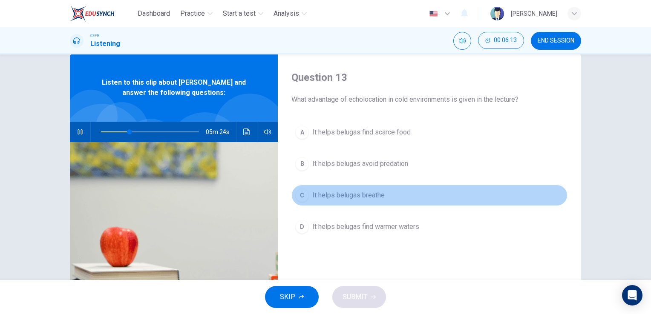
click at [345, 195] on span "It helps belugas breathe" at bounding box center [348, 195] width 72 height 10
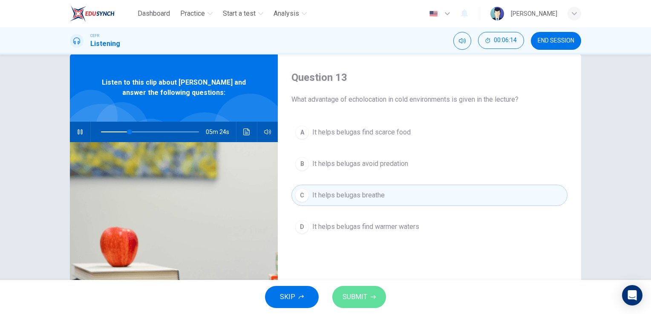
click at [358, 291] on button "SUBMIT" at bounding box center [359, 297] width 54 height 22
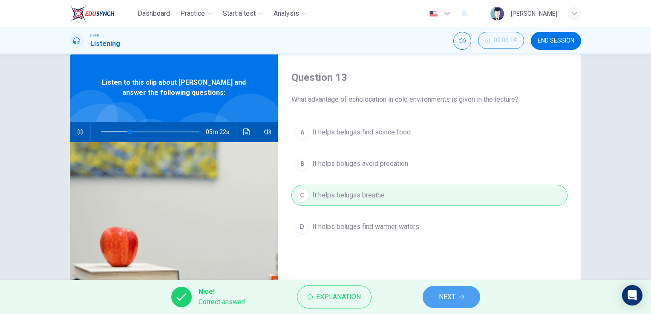
click at [445, 295] on span "NEXT" at bounding box center [447, 297] width 17 height 12
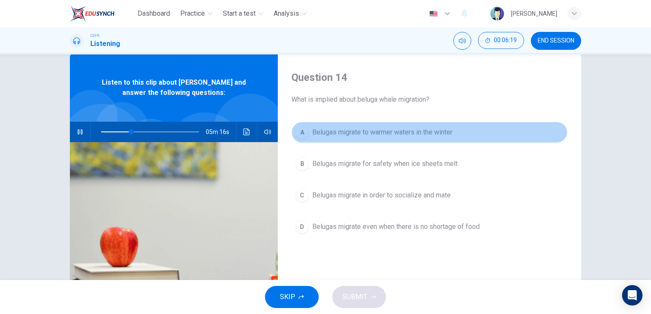
click at [405, 129] on span "Belugas migrate to warmer waters in the winter" at bounding box center [382, 132] width 140 height 10
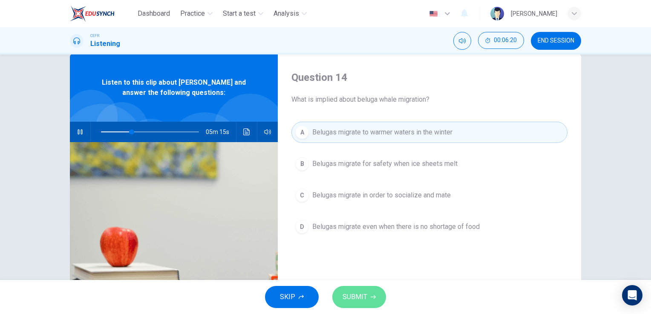
click at [354, 296] on span "SUBMIT" at bounding box center [354, 297] width 25 height 12
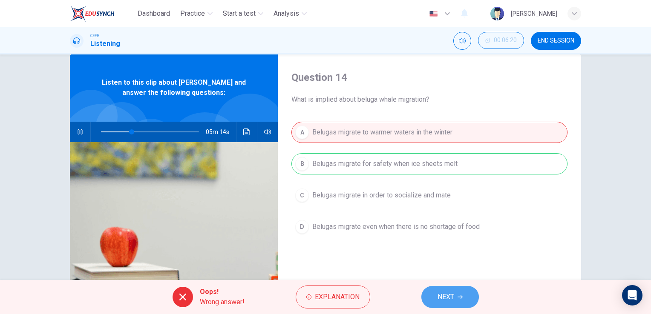
type input "32"
click at [442, 297] on span "NEXT" at bounding box center [445, 297] width 17 height 12
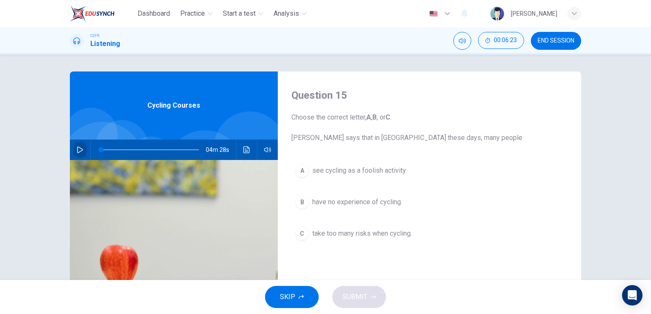
click at [78, 149] on icon "button" at bounding box center [80, 150] width 7 height 7
type input "1"
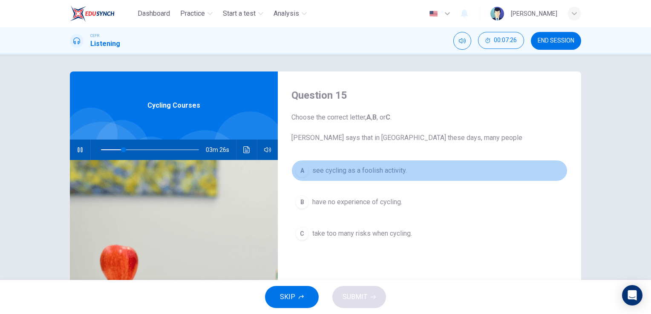
click at [372, 172] on span "see cycling as a foolish activity." at bounding box center [359, 171] width 95 height 10
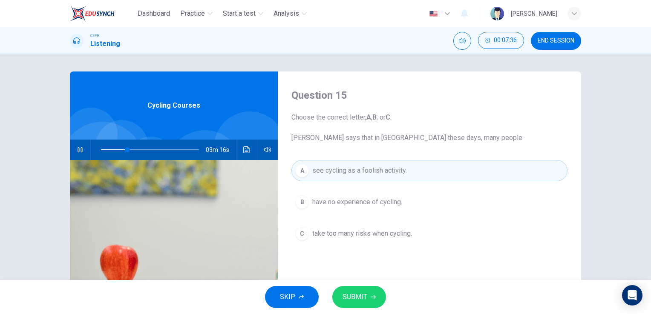
click at [380, 203] on span "have no experience of cycling." at bounding box center [357, 202] width 90 height 10
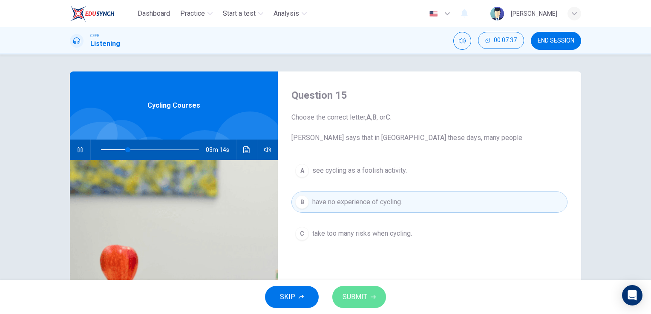
click at [356, 293] on span "SUBMIT" at bounding box center [354, 297] width 25 height 12
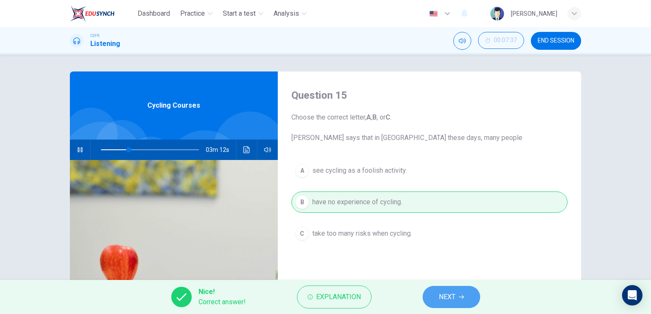
click at [448, 298] on span "NEXT" at bounding box center [447, 297] width 17 height 12
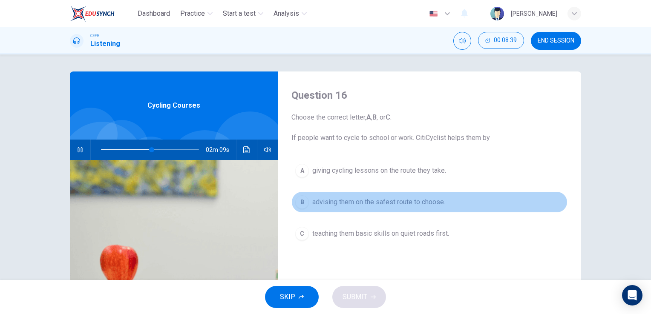
click at [394, 200] on span "advising them on the safest route to choose." at bounding box center [378, 202] width 133 height 10
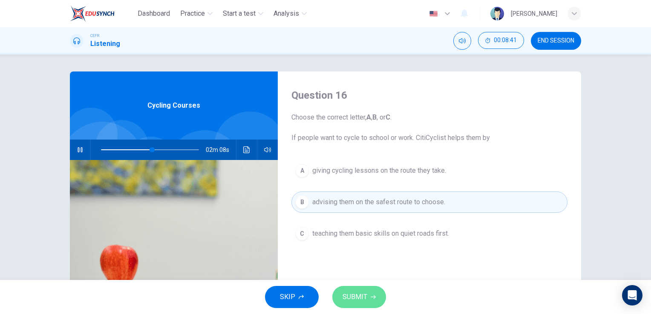
click at [361, 296] on span "SUBMIT" at bounding box center [354, 297] width 25 height 12
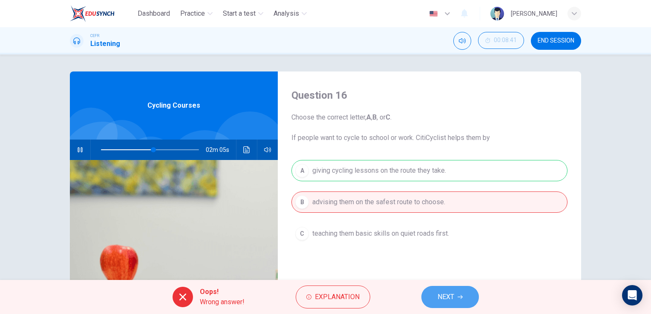
click at [445, 299] on span "NEXT" at bounding box center [445, 297] width 17 height 12
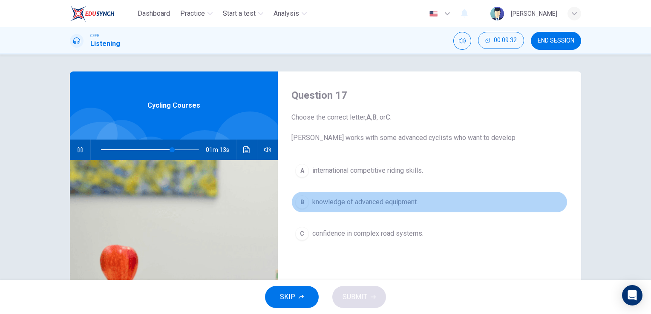
click at [380, 200] on span "knowledge of advanced equipment." at bounding box center [365, 202] width 106 height 10
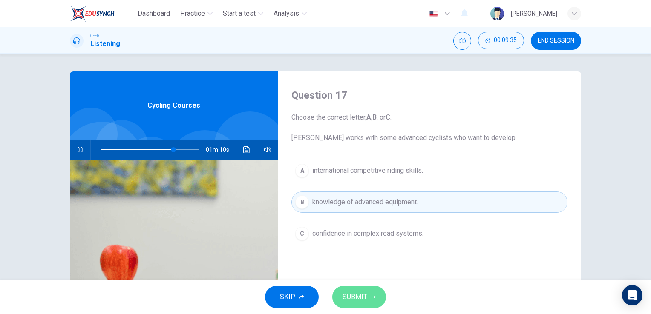
click at [356, 299] on span "SUBMIT" at bounding box center [354, 297] width 25 height 12
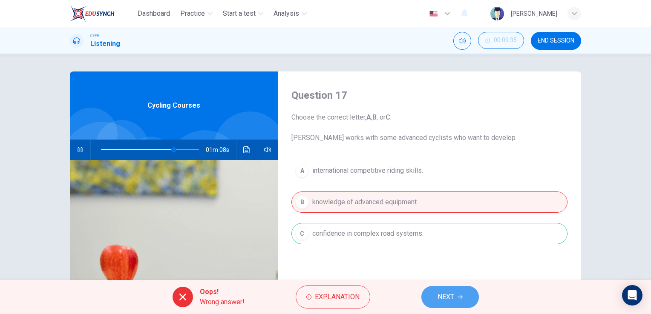
click at [462, 303] on button "NEXT" at bounding box center [449, 297] width 57 height 22
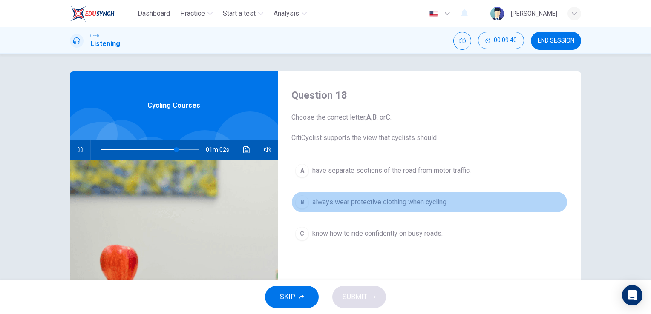
click at [418, 204] on span "always wear protective clothing when cycling." at bounding box center [379, 202] width 135 height 10
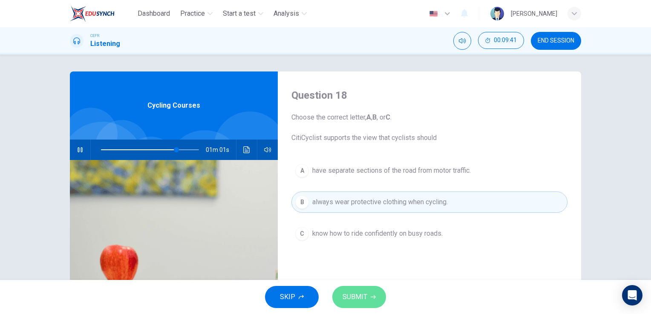
click at [362, 295] on span "SUBMIT" at bounding box center [354, 297] width 25 height 12
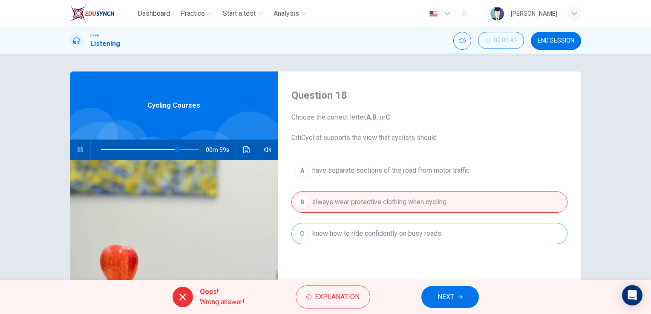
drag, startPoint x: 456, startPoint y: 309, endPoint x: 450, endPoint y: 303, distance: 8.7
click at [450, 303] on div "Oops! Wrong answer! Explanation NEXT" at bounding box center [325, 297] width 651 height 34
click at [450, 303] on span "NEXT" at bounding box center [445, 297] width 17 height 12
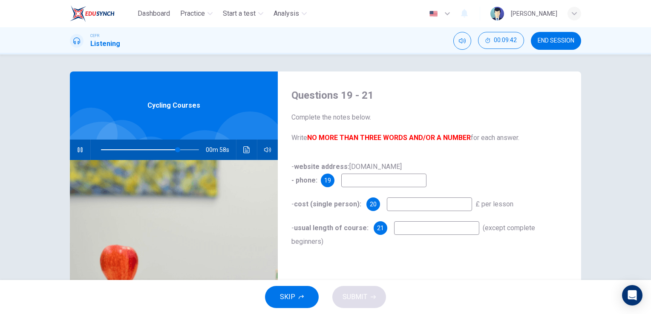
type input "79"
click at [549, 45] on button "END SESSION" at bounding box center [556, 41] width 50 height 18
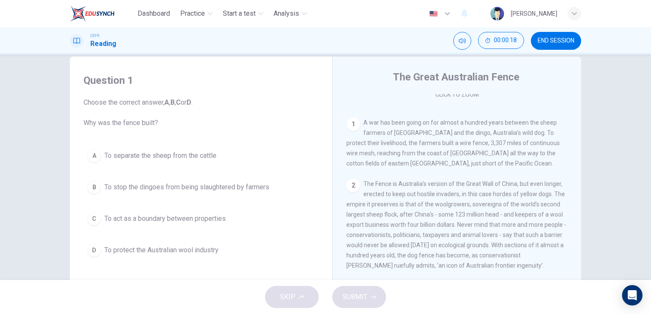
scroll to position [17, 0]
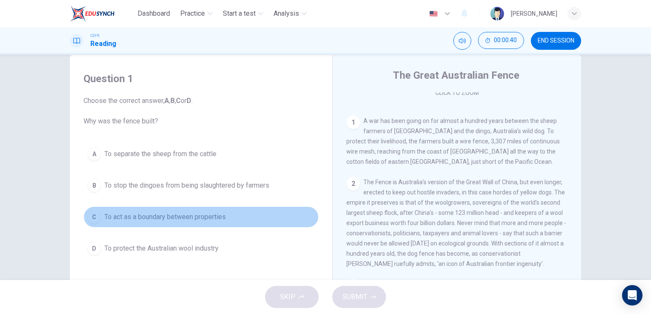
click at [167, 217] on span "To act as a boundary between properties" at bounding box center [164, 217] width 121 height 10
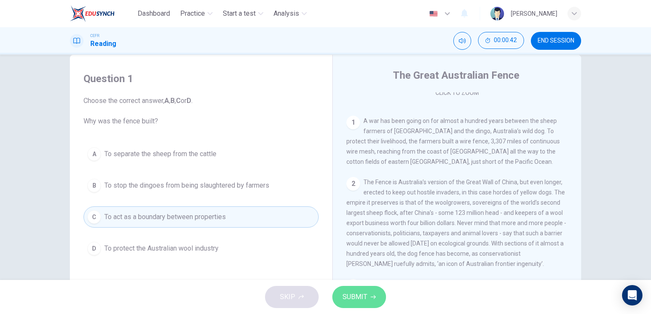
click at [366, 300] on button "SUBMIT" at bounding box center [359, 297] width 54 height 22
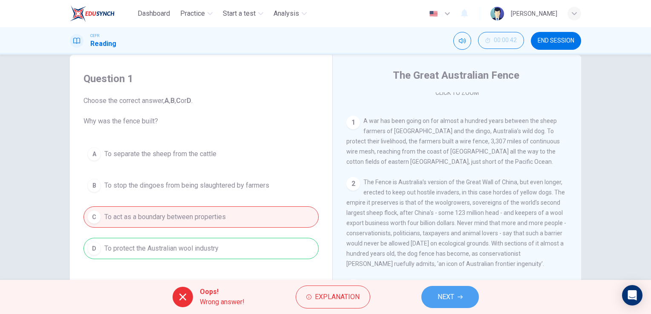
click at [448, 299] on span "NEXT" at bounding box center [445, 297] width 17 height 12
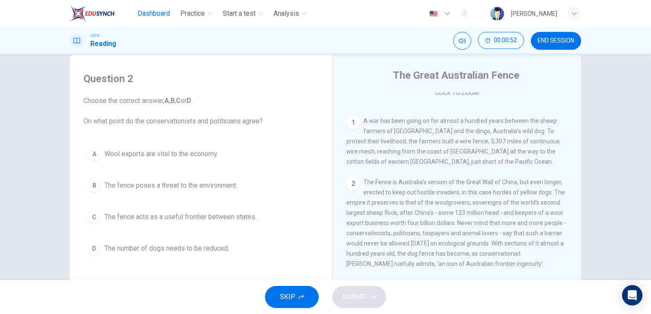
click at [155, 17] on span "Dashboard" at bounding box center [154, 14] width 32 height 10
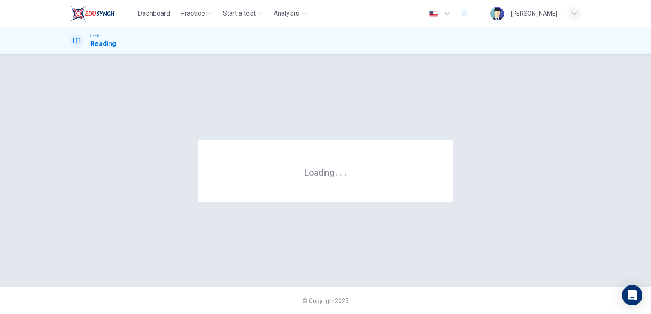
scroll to position [0, 0]
